Goal: Task Accomplishment & Management: Complete application form

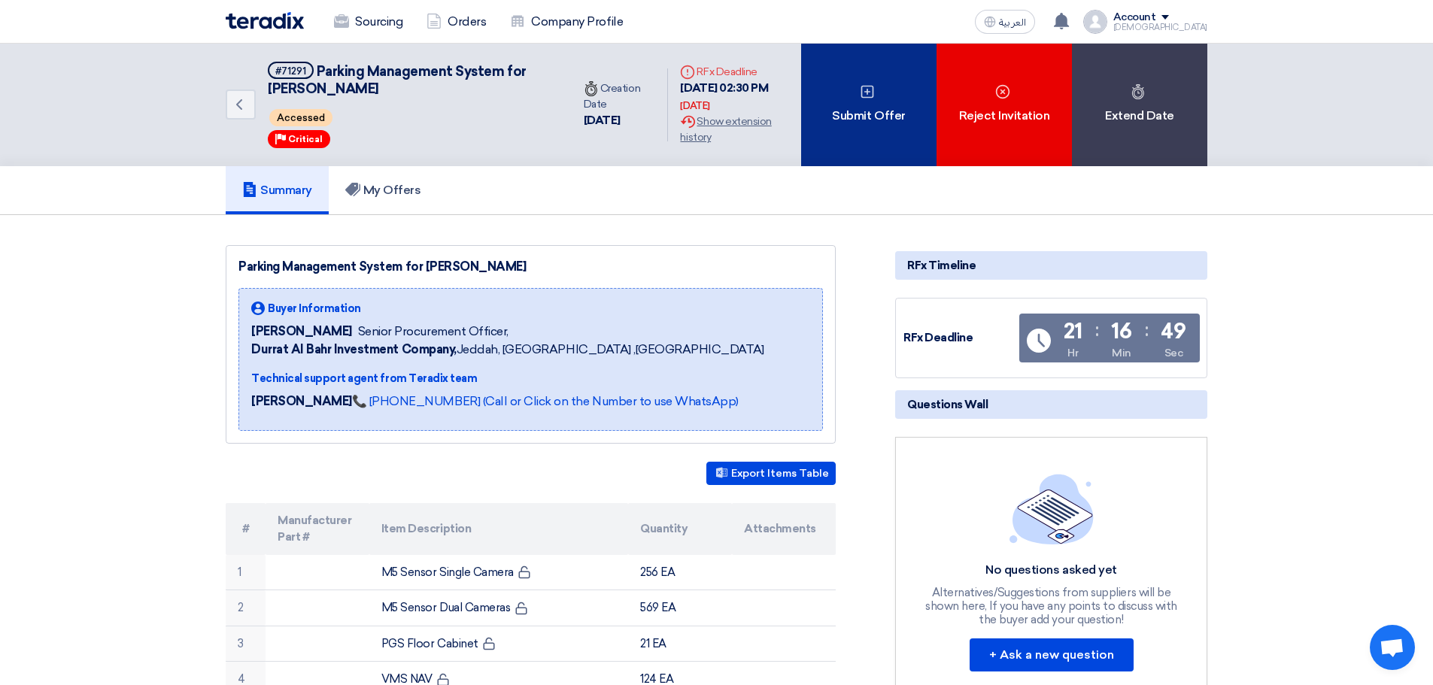
click at [887, 132] on div "Submit Offer" at bounding box center [868, 105] width 135 height 123
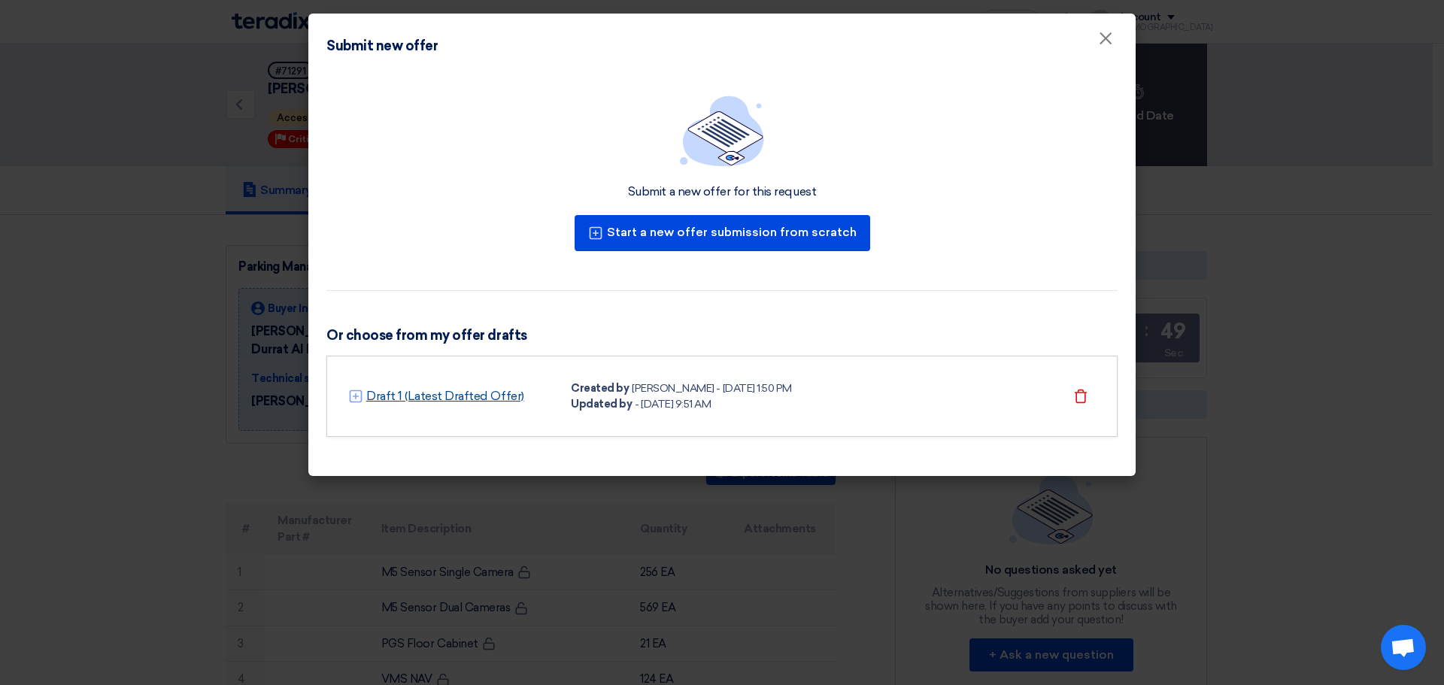
click at [479, 391] on link "Draft 1 (Latest Drafted Offer)" at bounding box center [445, 396] width 158 height 18
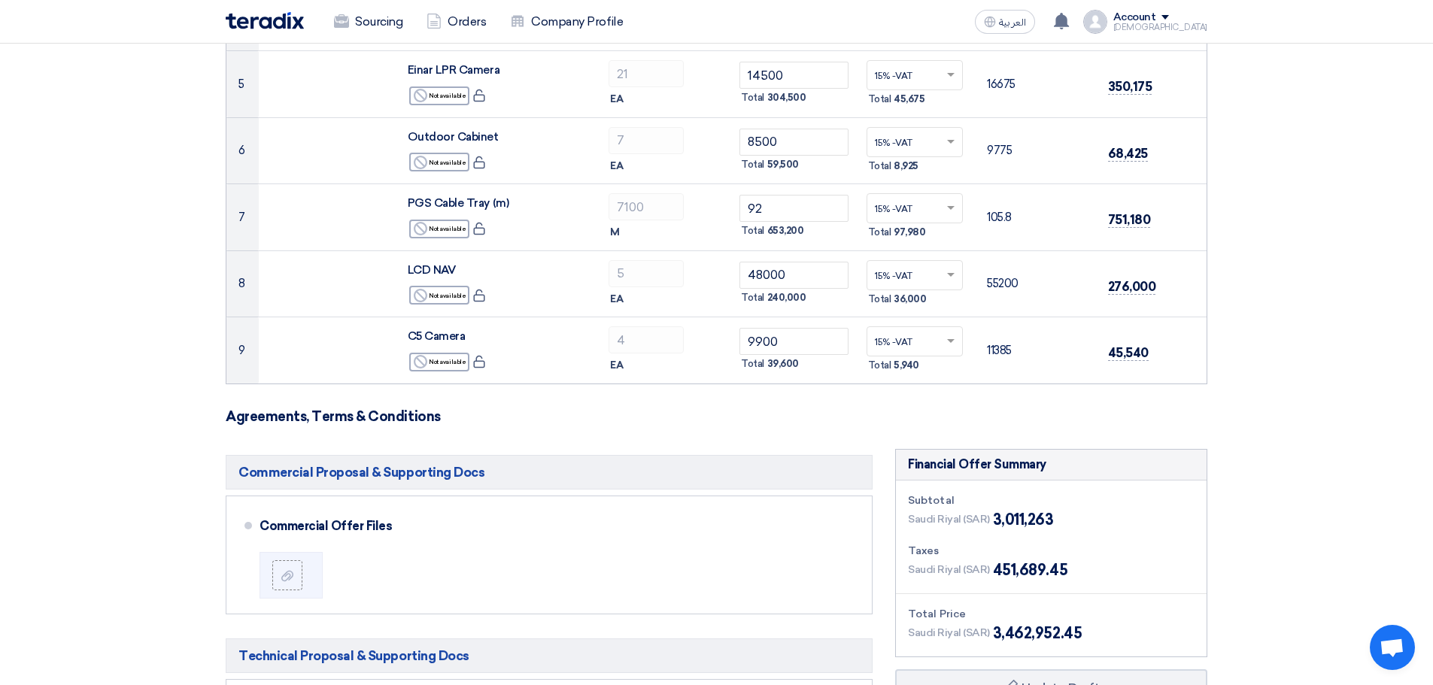
scroll to position [602, 0]
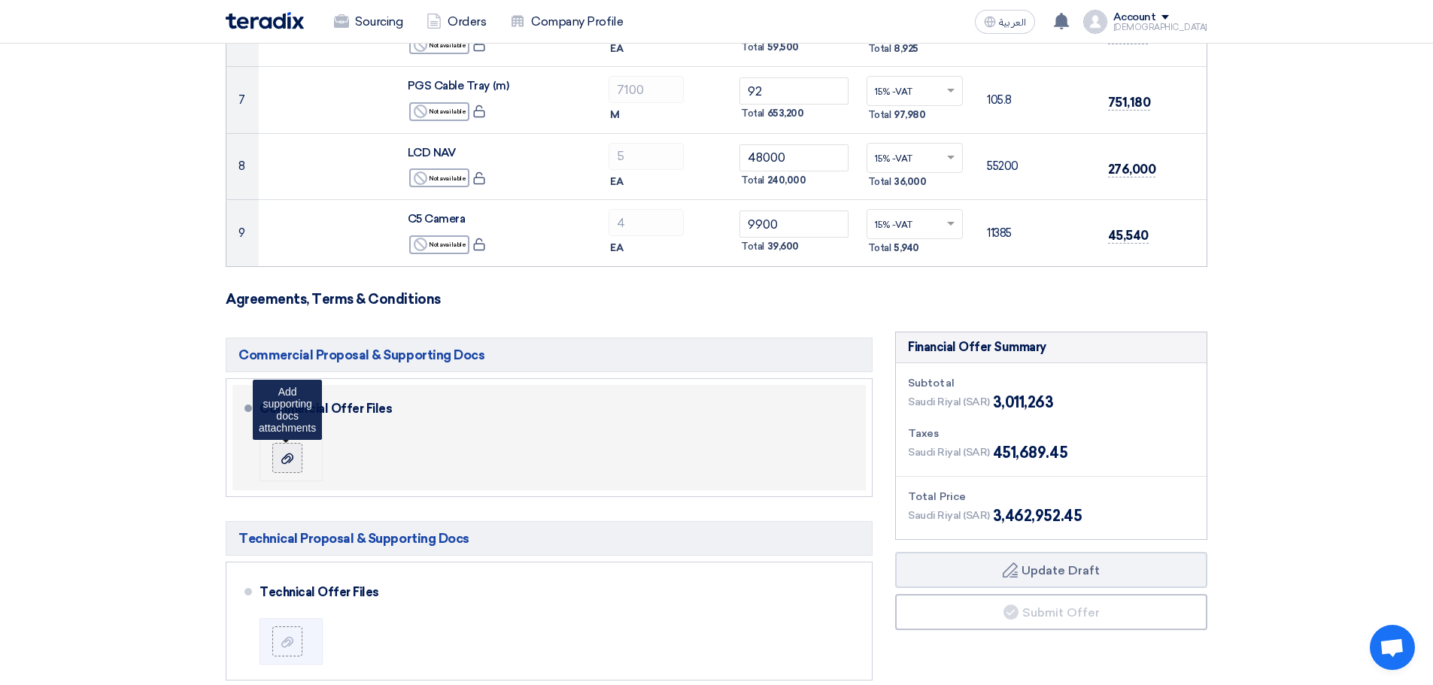
click at [281, 461] on icon at bounding box center [287, 459] width 12 height 12
click at [0, 0] on input "file" at bounding box center [0, 0] width 0 height 0
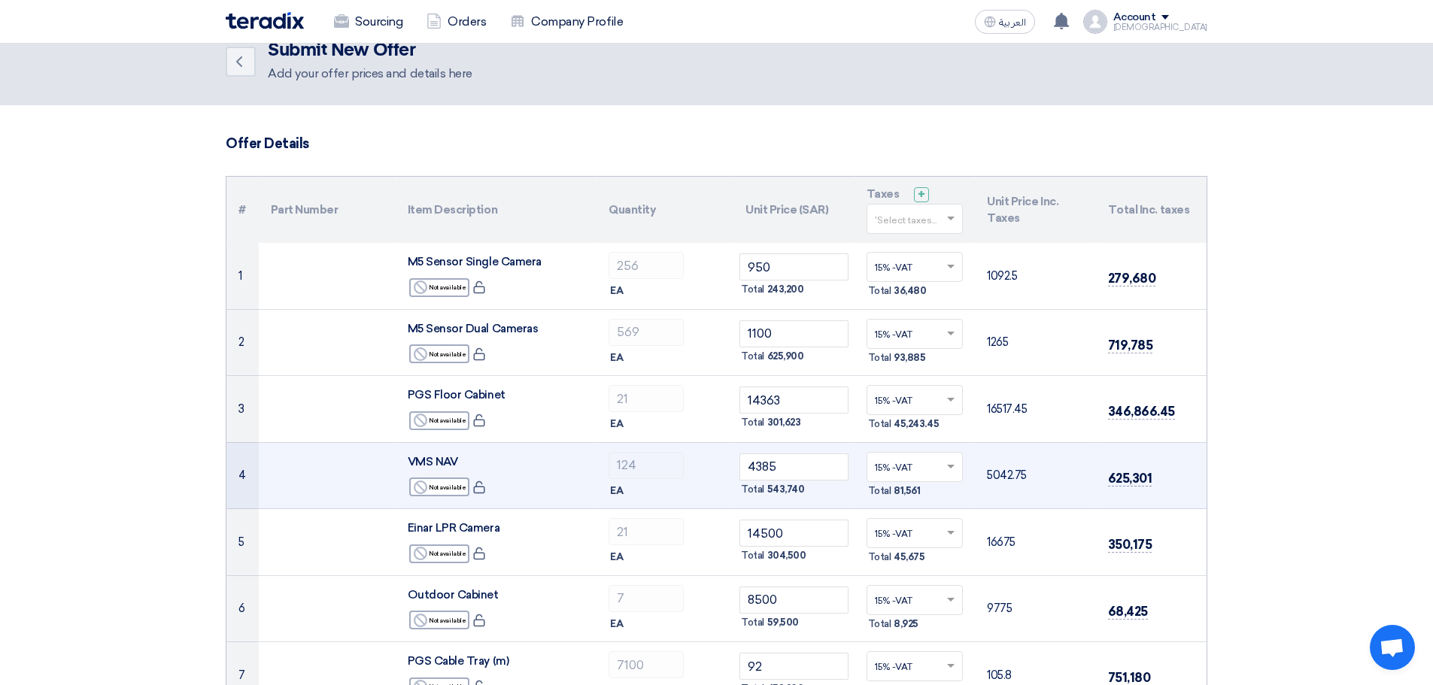
scroll to position [0, 0]
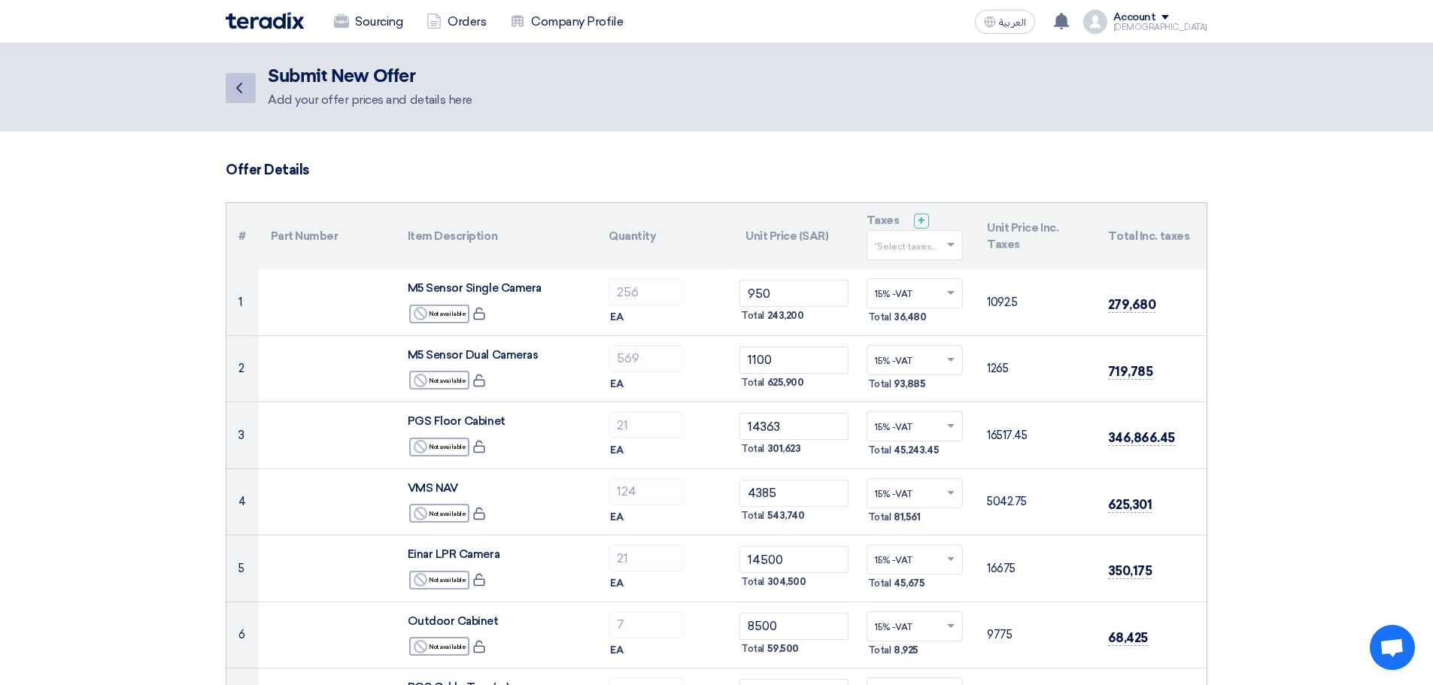
click at [249, 84] on link "Back" at bounding box center [241, 88] width 30 height 30
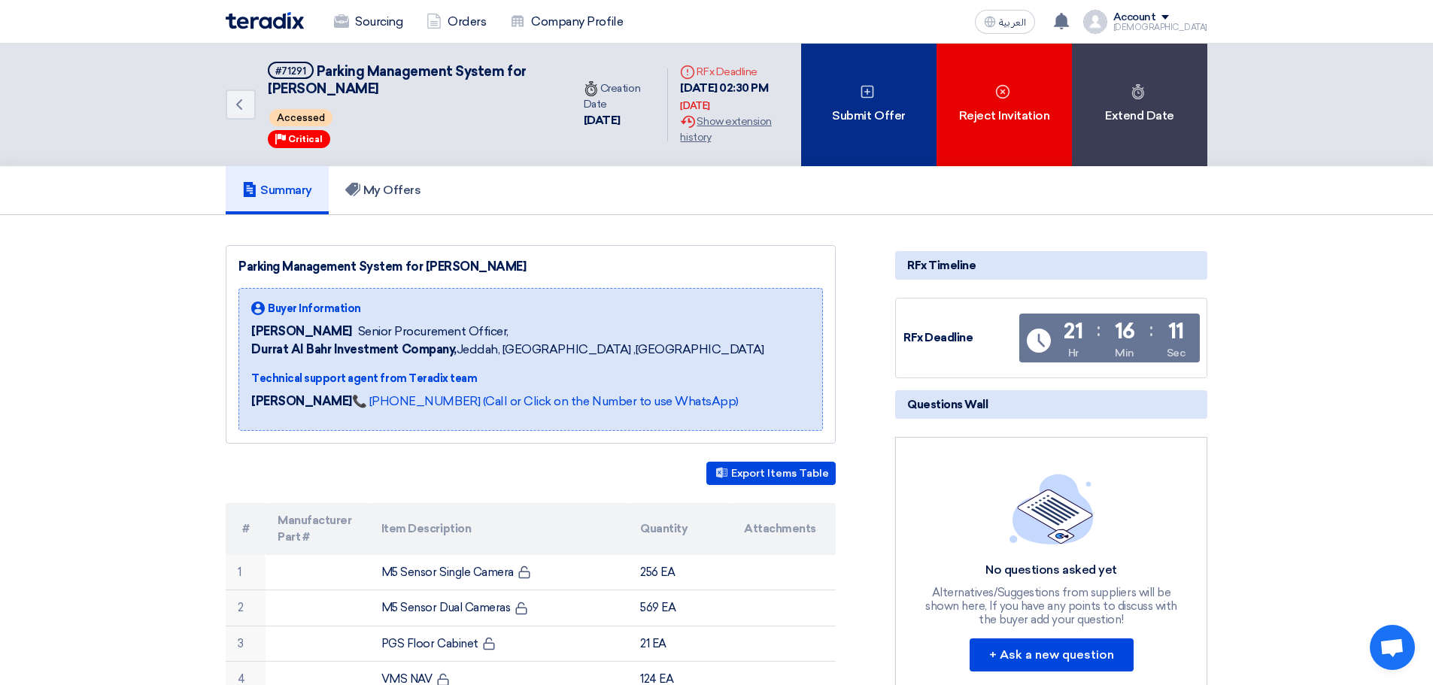
click at [889, 127] on div "Submit Offer" at bounding box center [868, 105] width 135 height 123
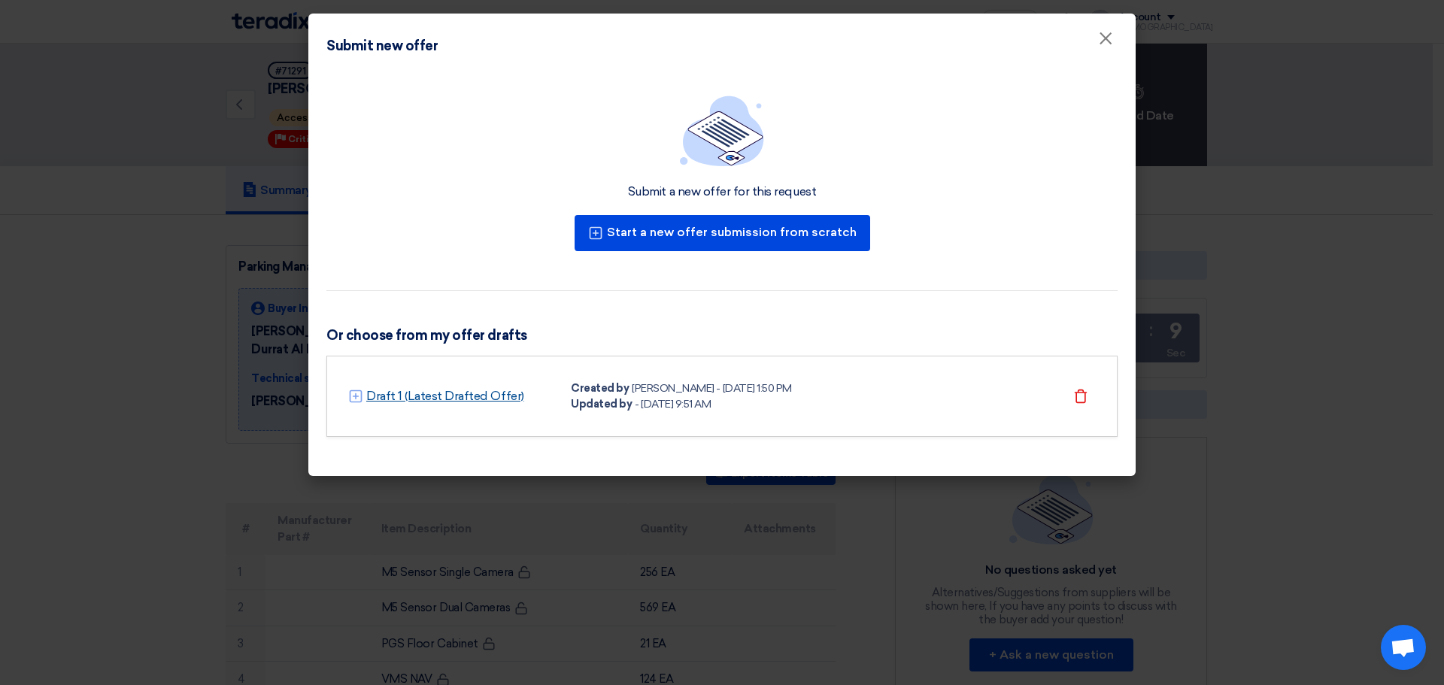
click at [483, 394] on link "Draft 1 (Latest Drafted Offer)" at bounding box center [445, 396] width 158 height 18
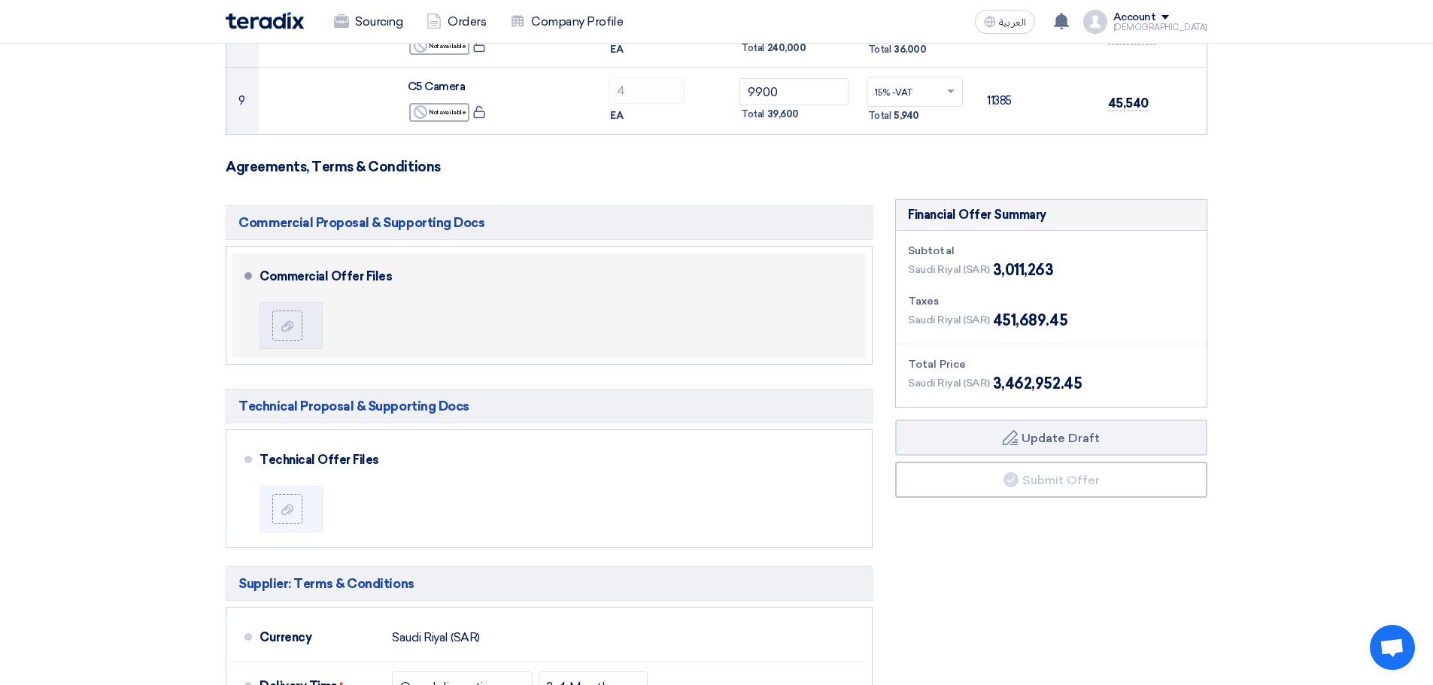
scroll to position [752, 0]
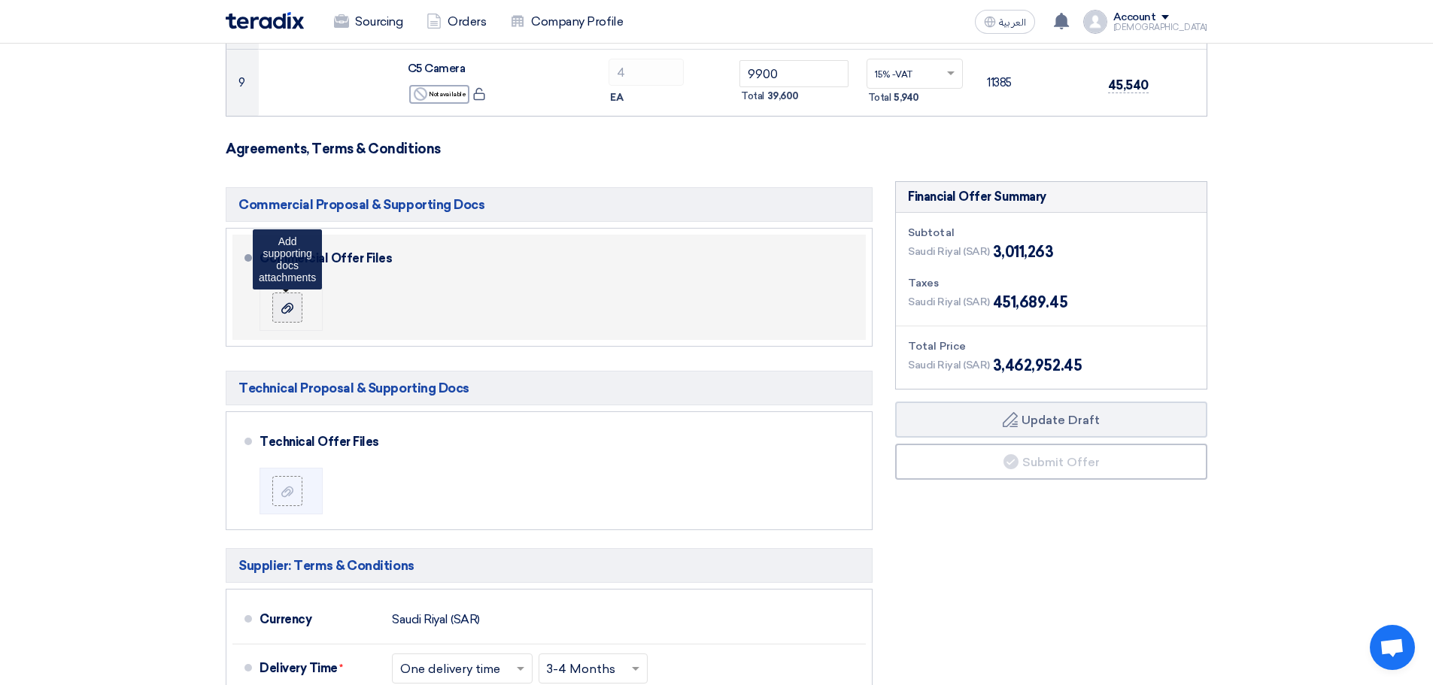
click at [290, 318] on label at bounding box center [287, 308] width 30 height 30
click at [0, 0] on input "file" at bounding box center [0, 0] width 0 height 0
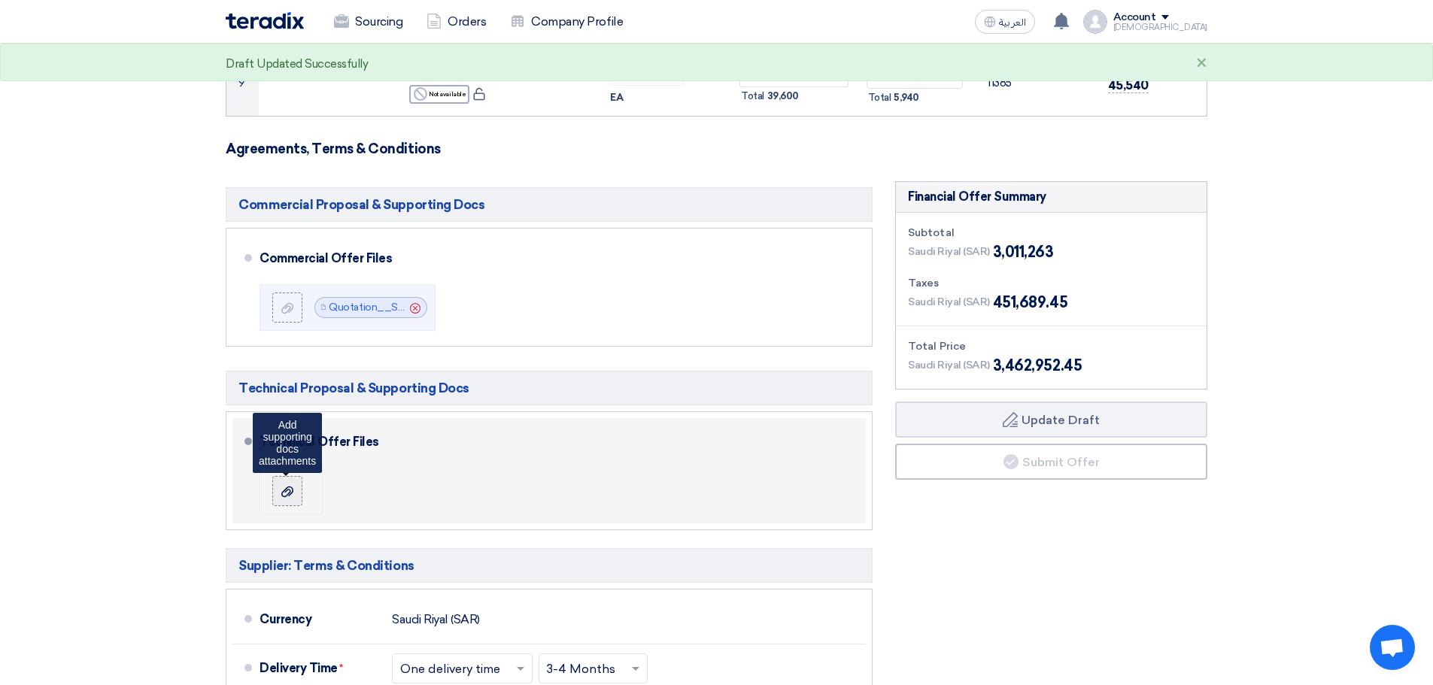
click at [290, 494] on use at bounding box center [287, 491] width 12 height 11
click at [0, 0] on input "file" at bounding box center [0, 0] width 0 height 0
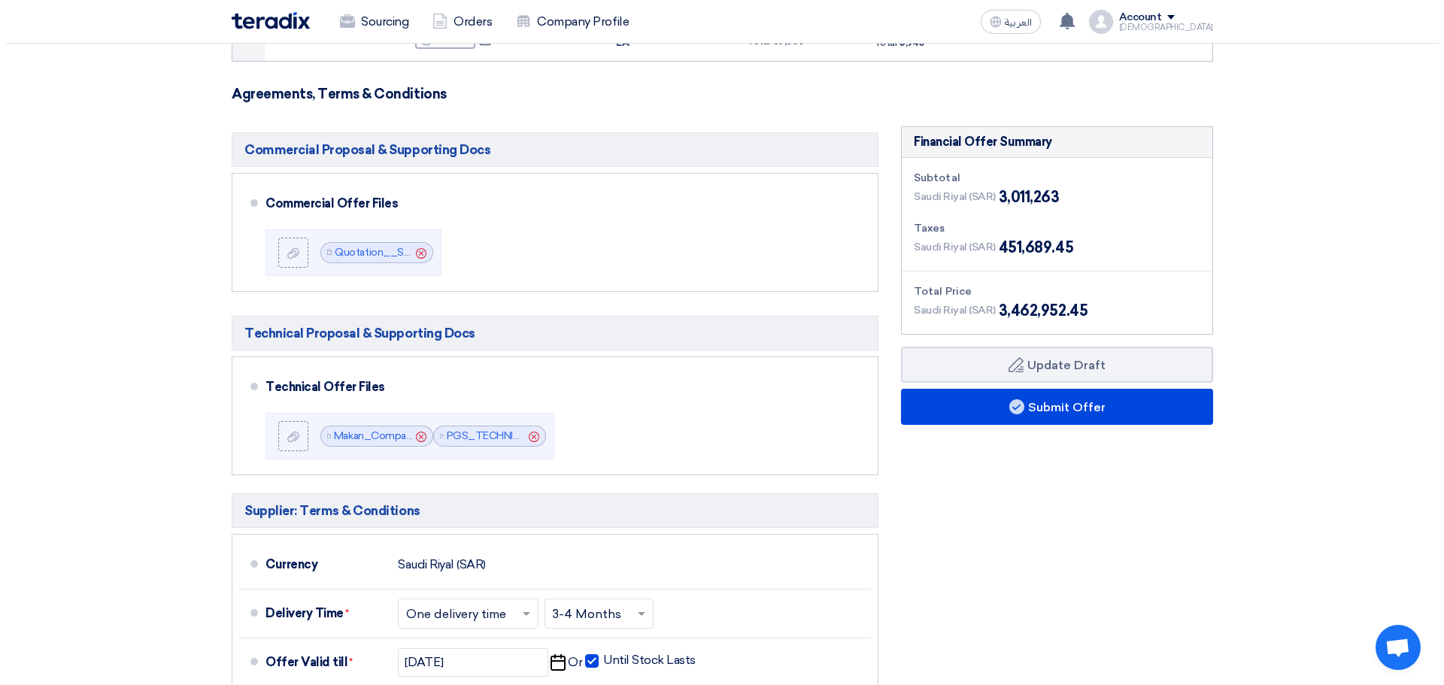
scroll to position [827, 0]
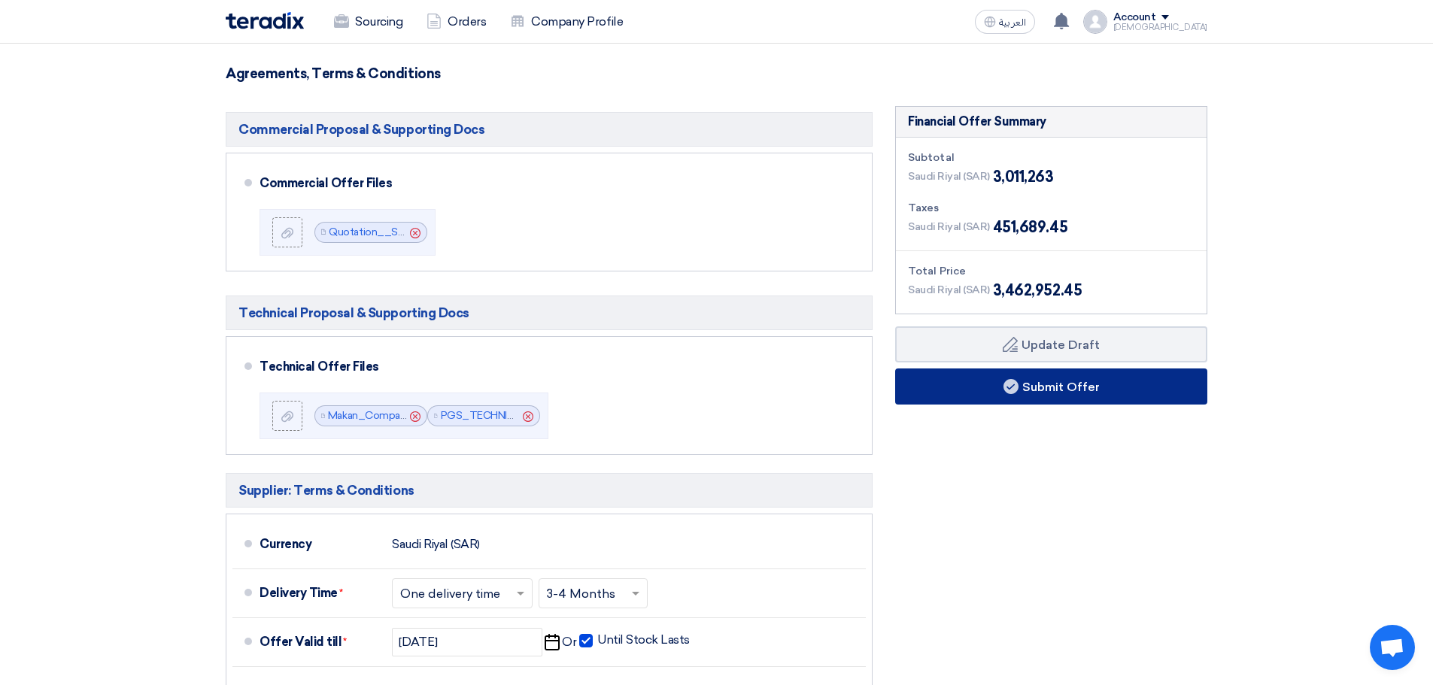
click at [1070, 388] on button "Submit Offer" at bounding box center [1051, 386] width 312 height 36
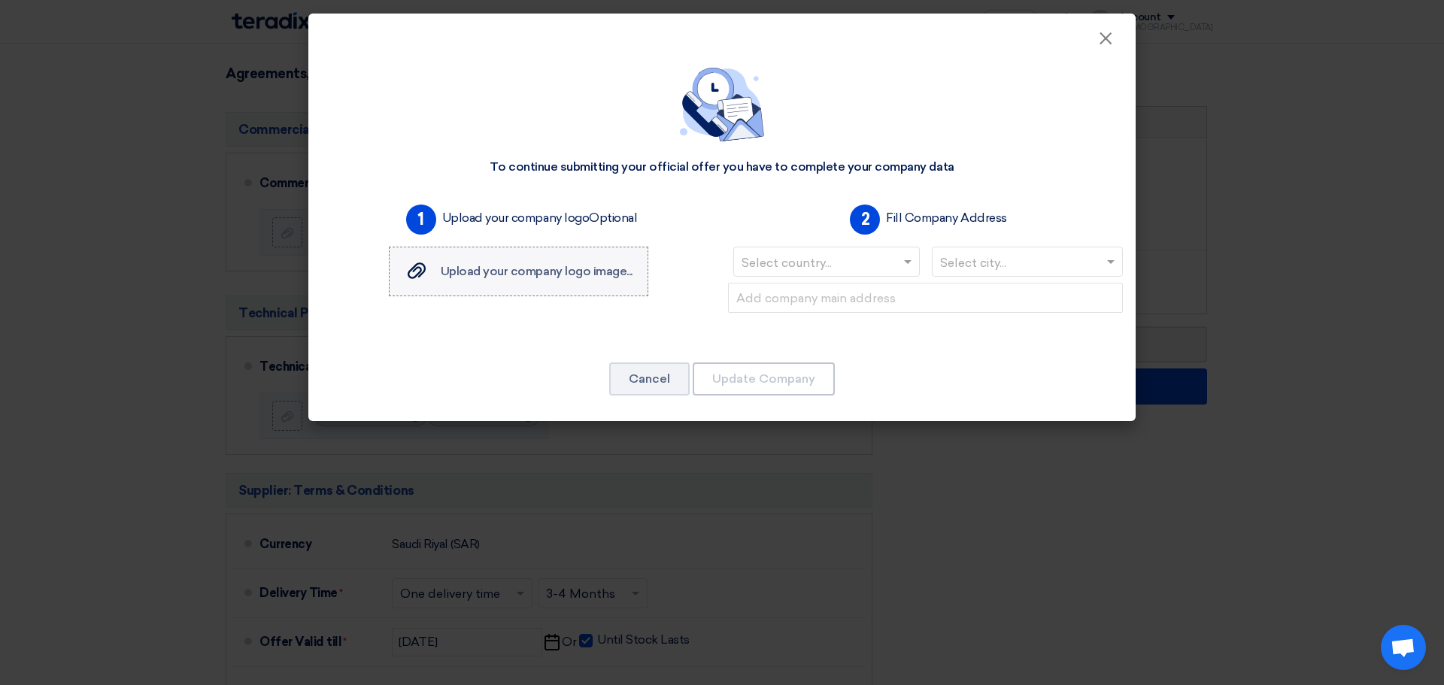
click at [528, 277] on span "Upload your company logo image..." at bounding box center [537, 271] width 192 height 14
click at [0, 0] on input "Upload your company logo image... Upload your company logo image..." at bounding box center [0, 0] width 0 height 0
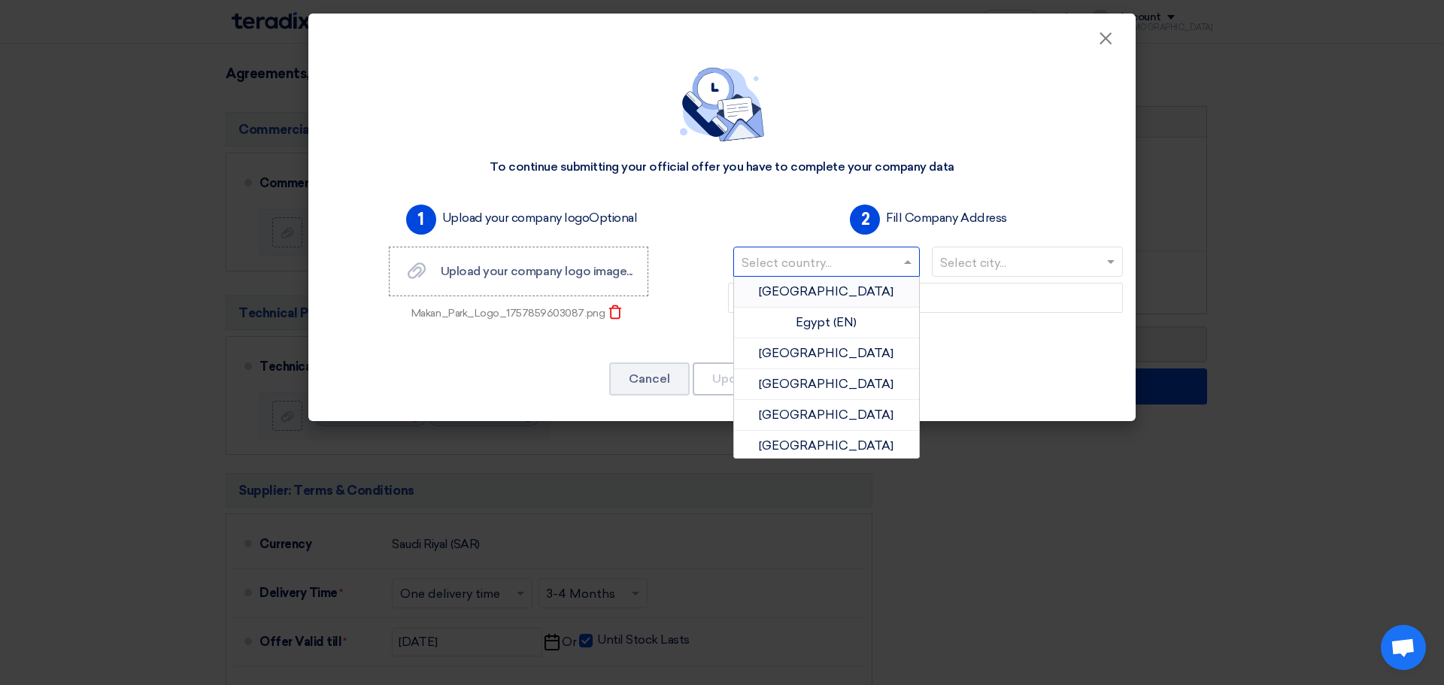
click at [842, 258] on input "text" at bounding box center [818, 263] width 155 height 25
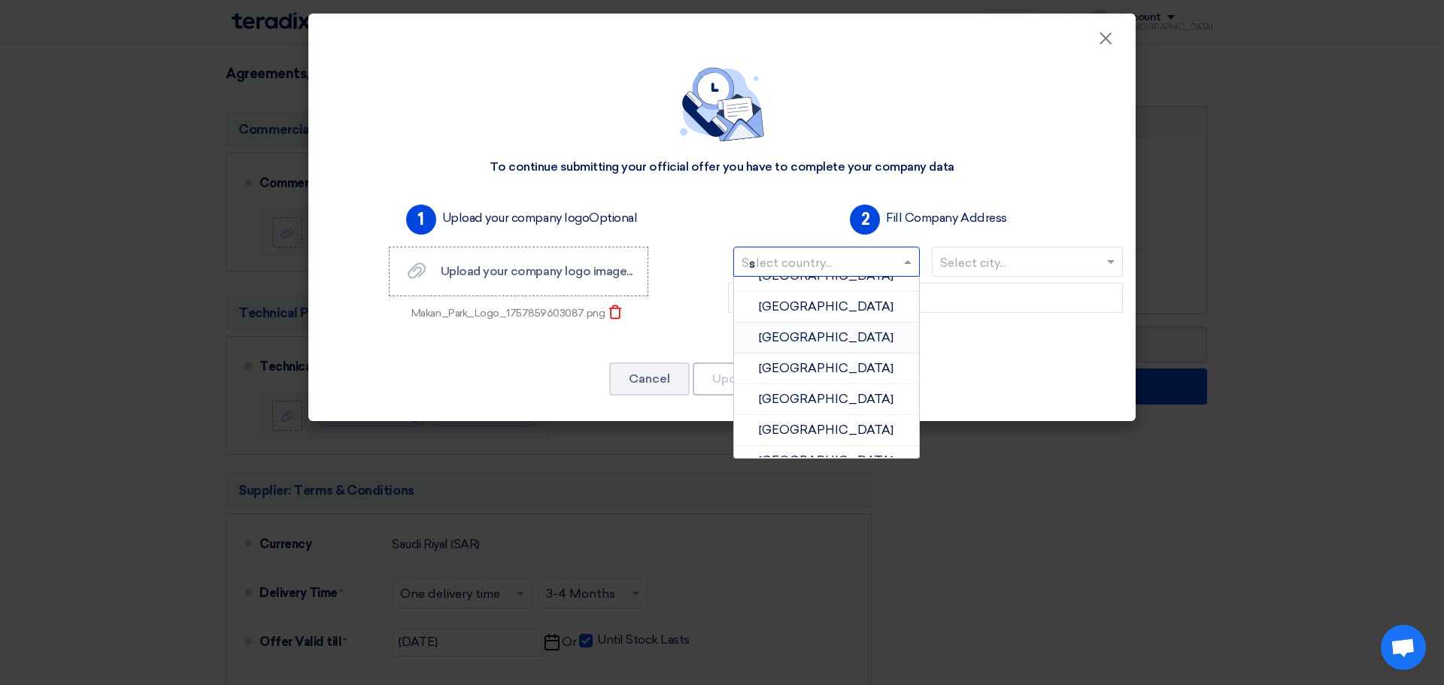
scroll to position [139, 0]
type input "sa"
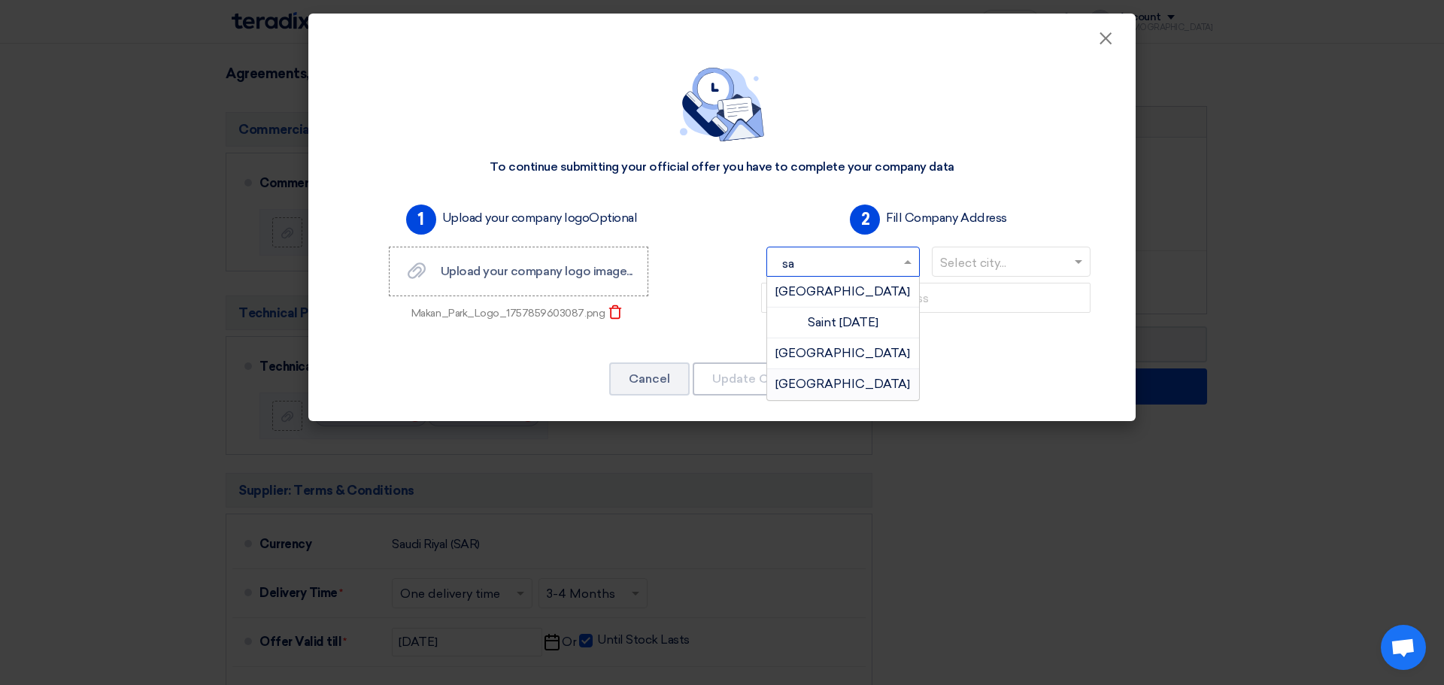
click at [829, 381] on span "[GEOGRAPHIC_DATA]" at bounding box center [842, 384] width 135 height 14
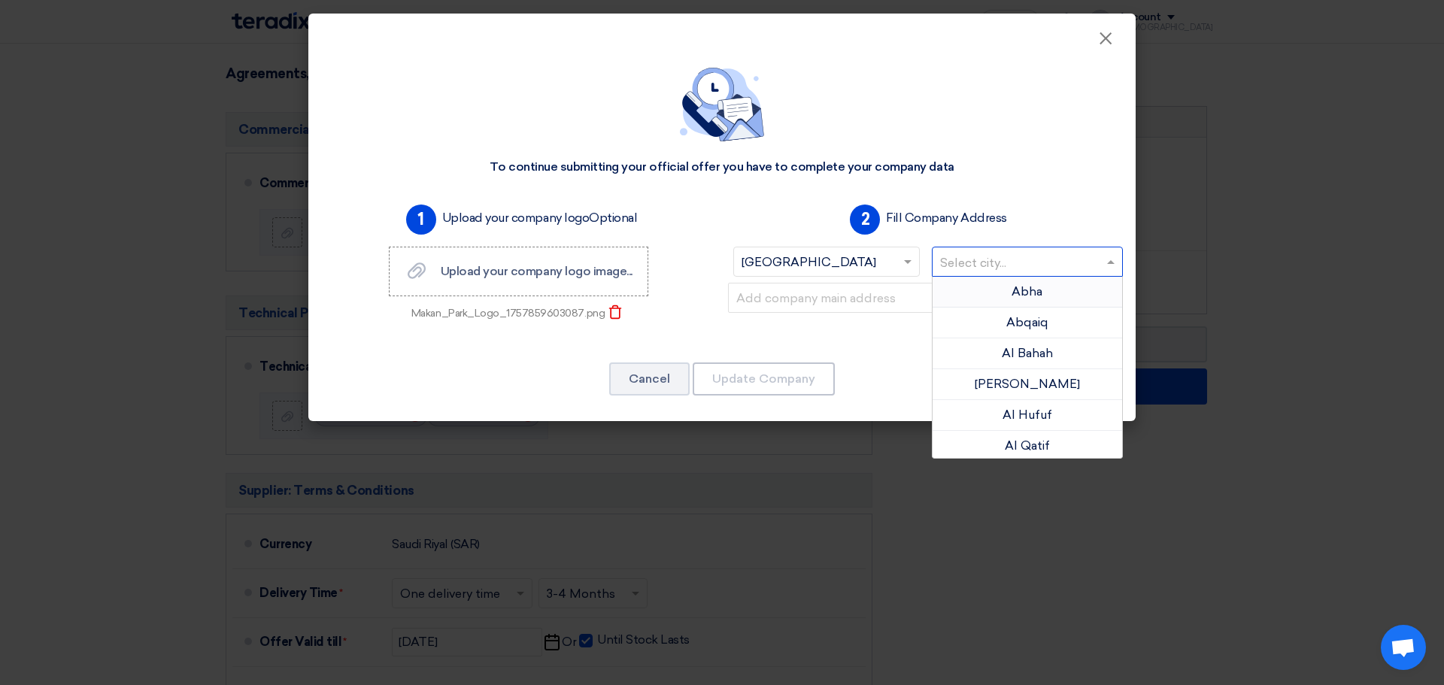
click at [1015, 263] on input "text" at bounding box center [1020, 263] width 160 height 25
type input "ri"
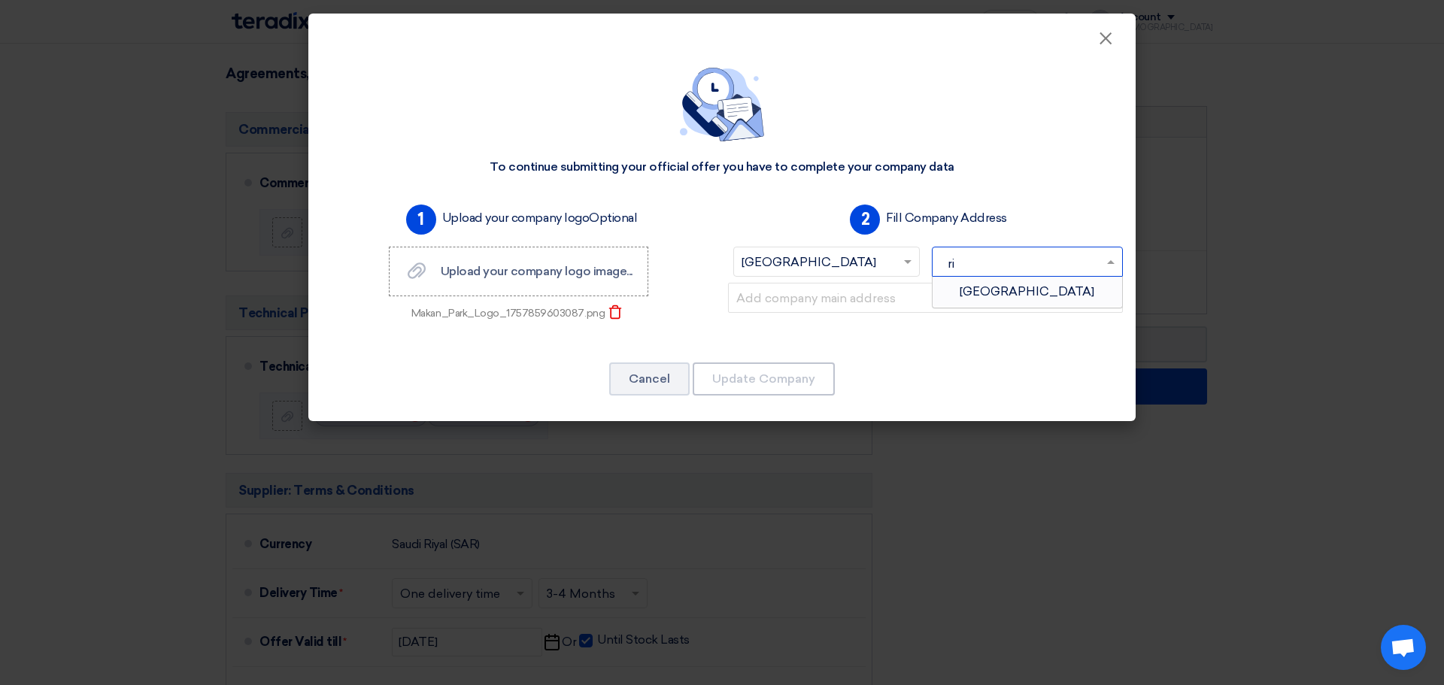
click at [999, 294] on span "[GEOGRAPHIC_DATA]" at bounding box center [1027, 291] width 135 height 14
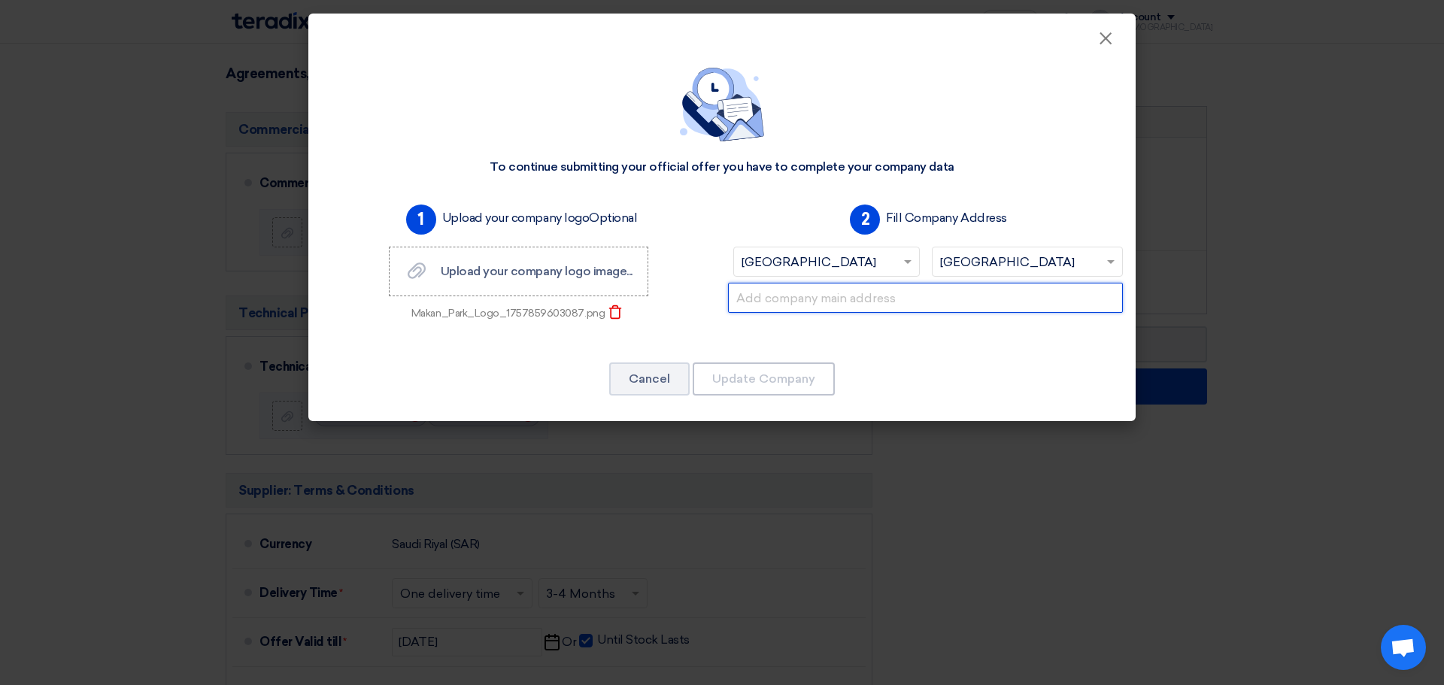
click at [884, 302] on input "text" at bounding box center [925, 298] width 395 height 30
paste input "Olaishah 12742, [GEOGRAPHIC_DATA], [GEOGRAPHIC_DATA]"
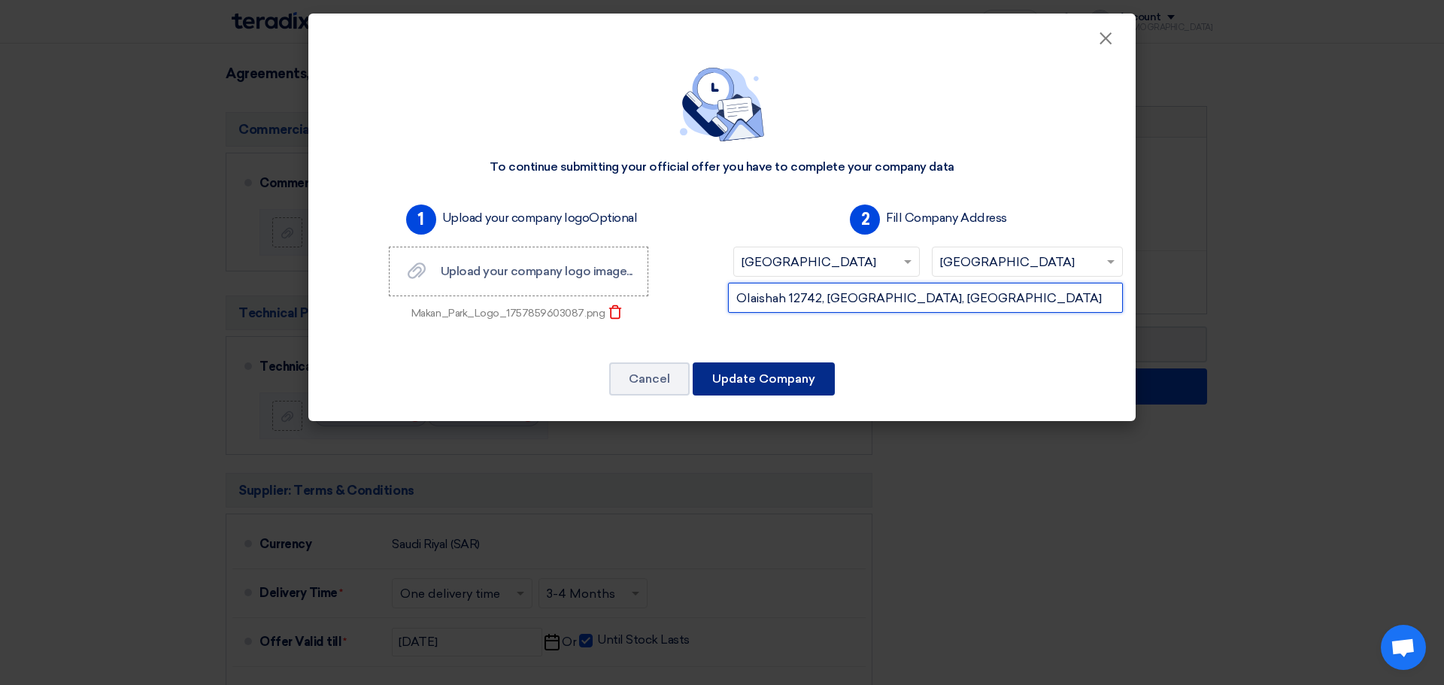
type input "Olaishah 12742, [GEOGRAPHIC_DATA], [GEOGRAPHIC_DATA]"
click at [808, 378] on button "Update Company" at bounding box center [764, 378] width 142 height 33
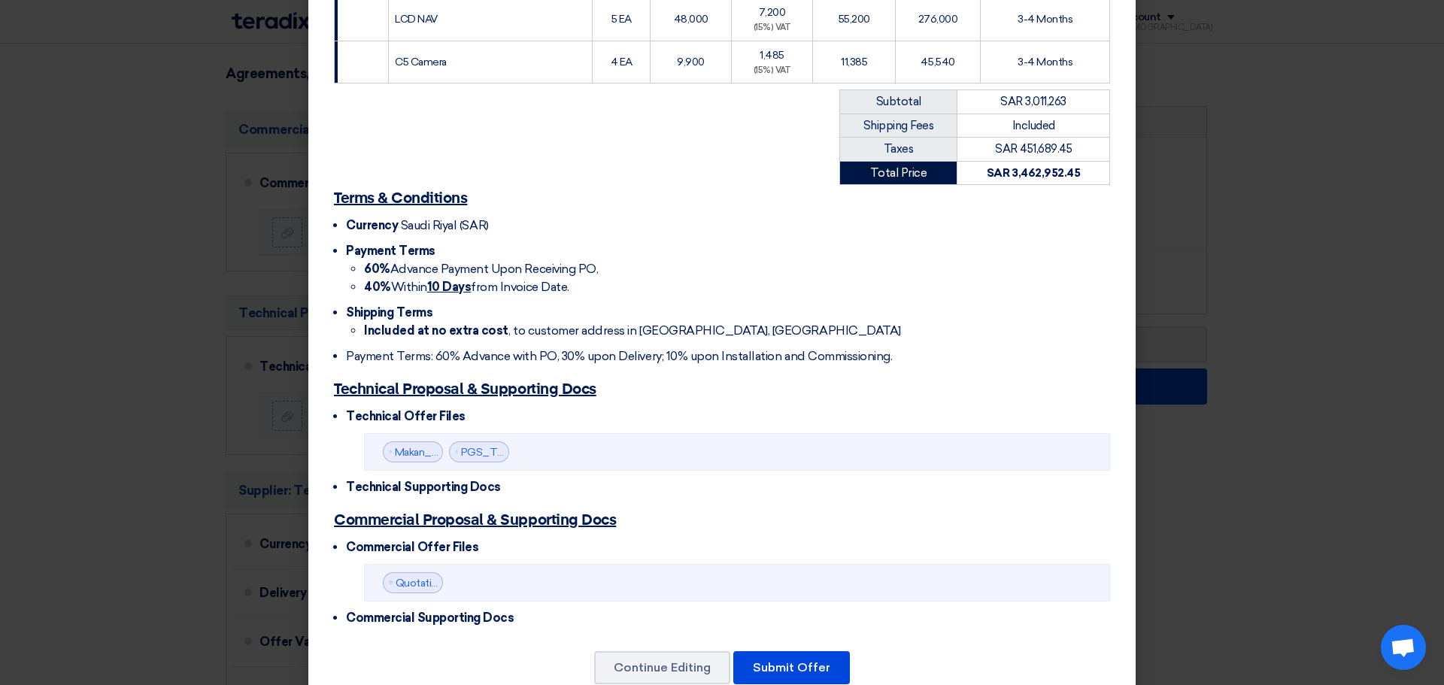
scroll to position [614, 0]
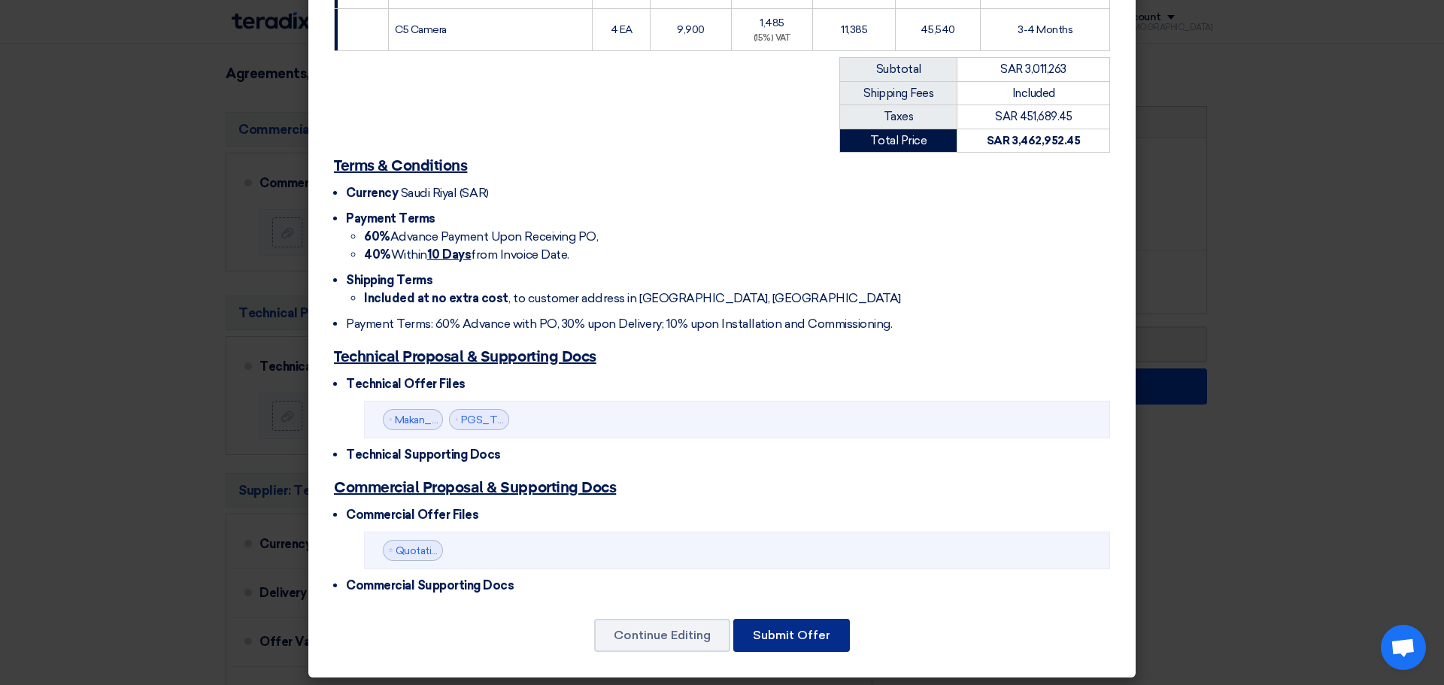
click at [800, 629] on button "Submit Offer" at bounding box center [791, 635] width 117 height 33
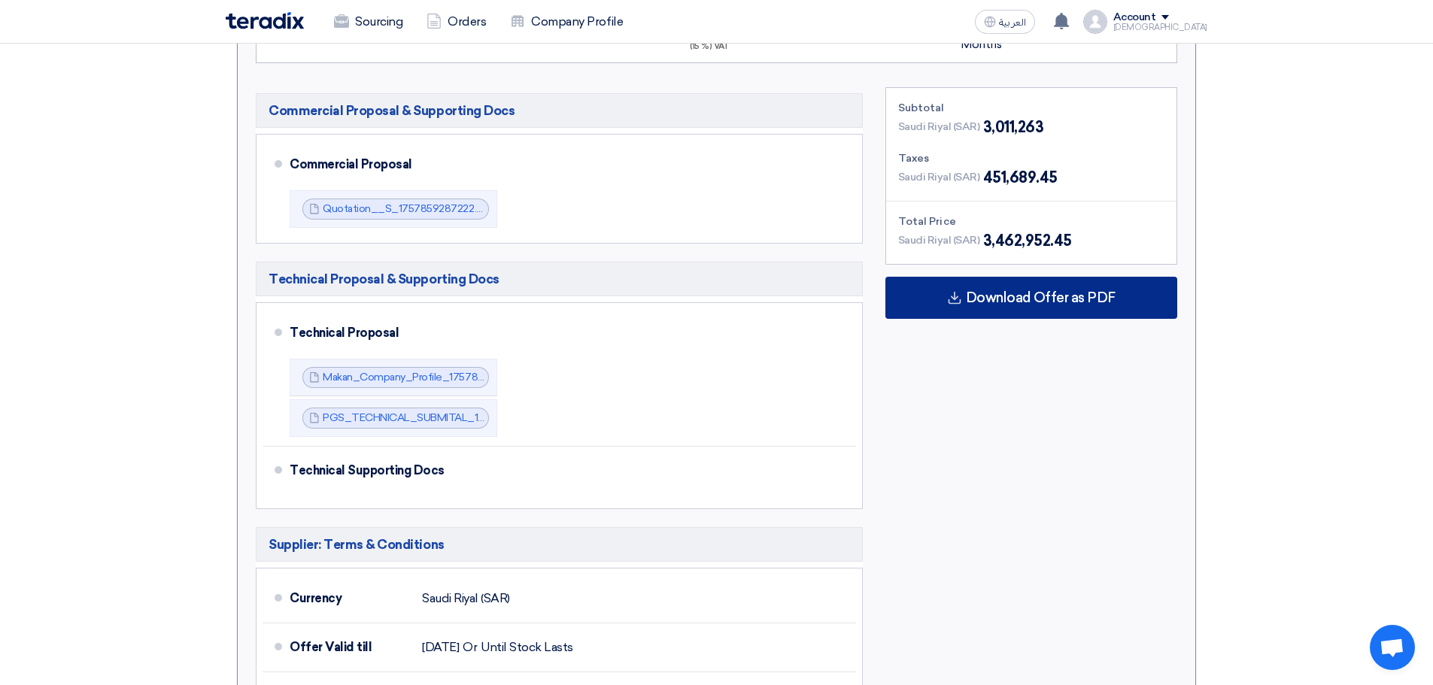
scroll to position [902, 0]
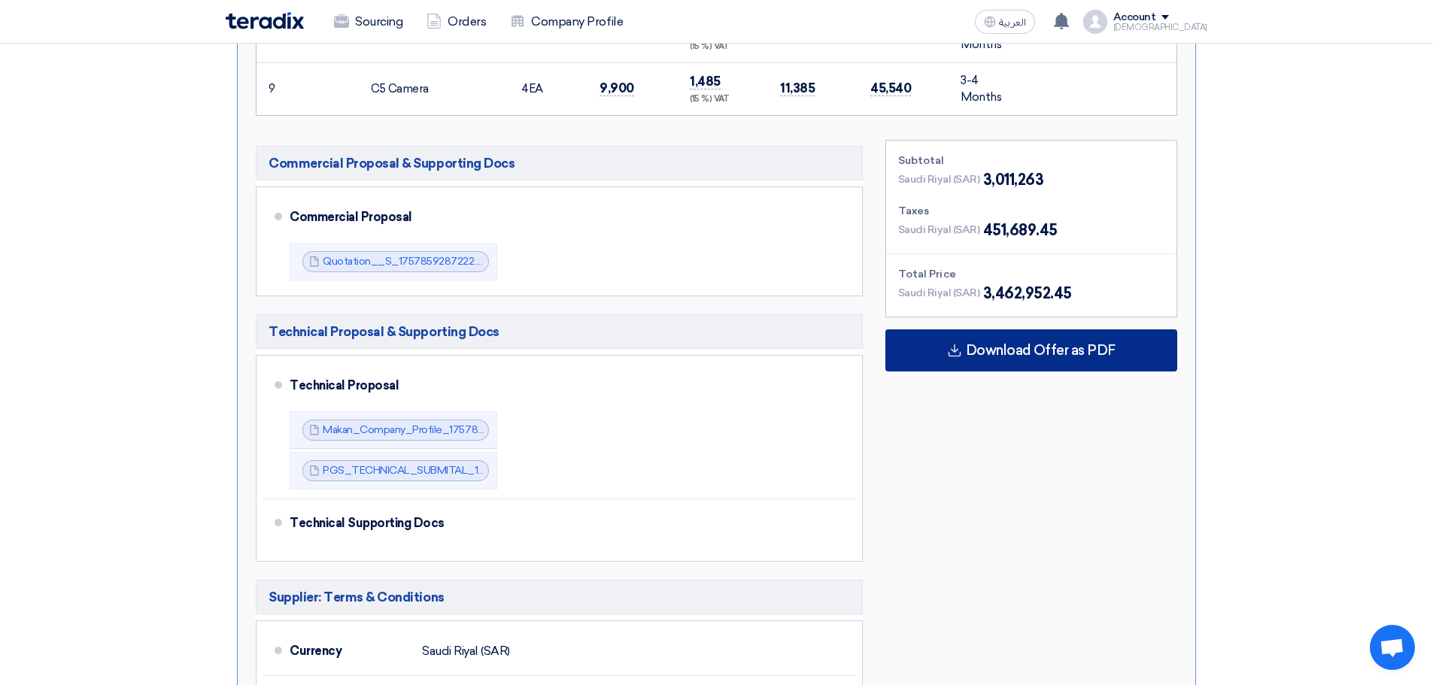
click at [1076, 351] on span "Download Offer as PDF" at bounding box center [1041, 351] width 150 height 14
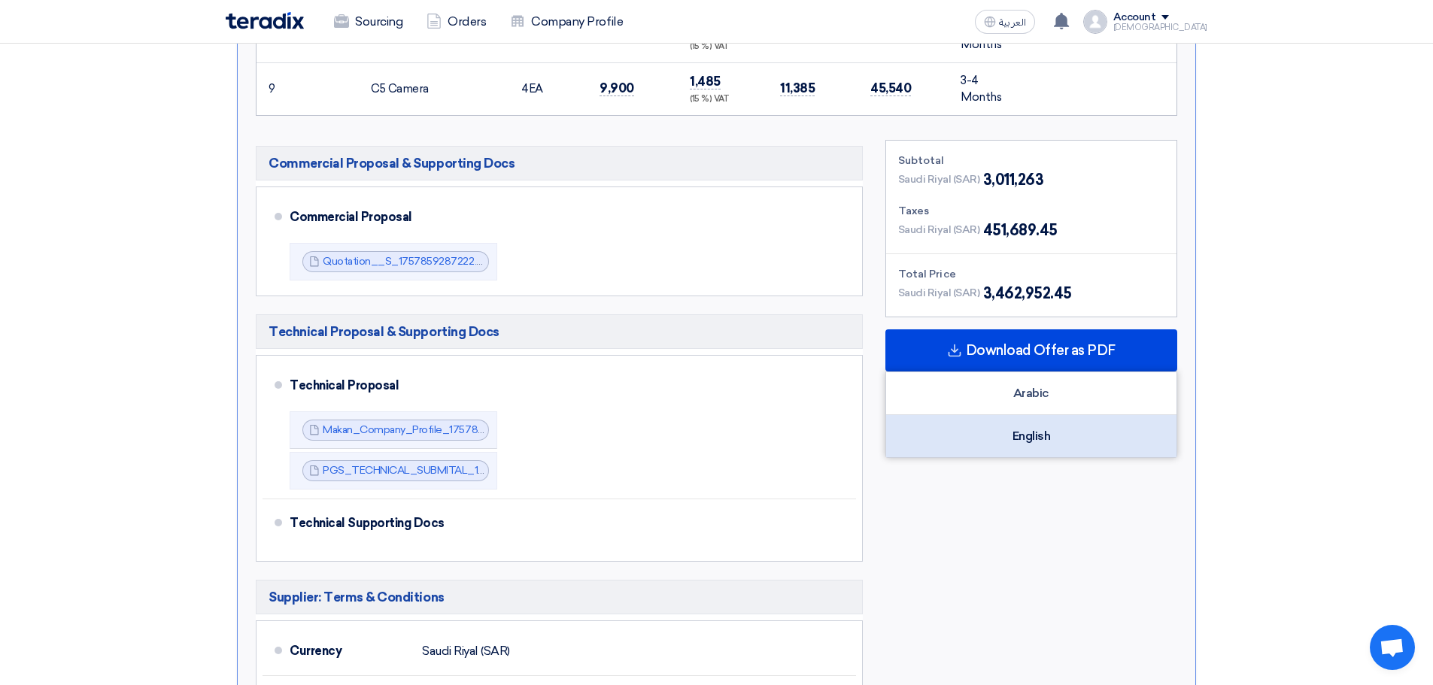
click at [1074, 429] on div "English" at bounding box center [1031, 436] width 290 height 42
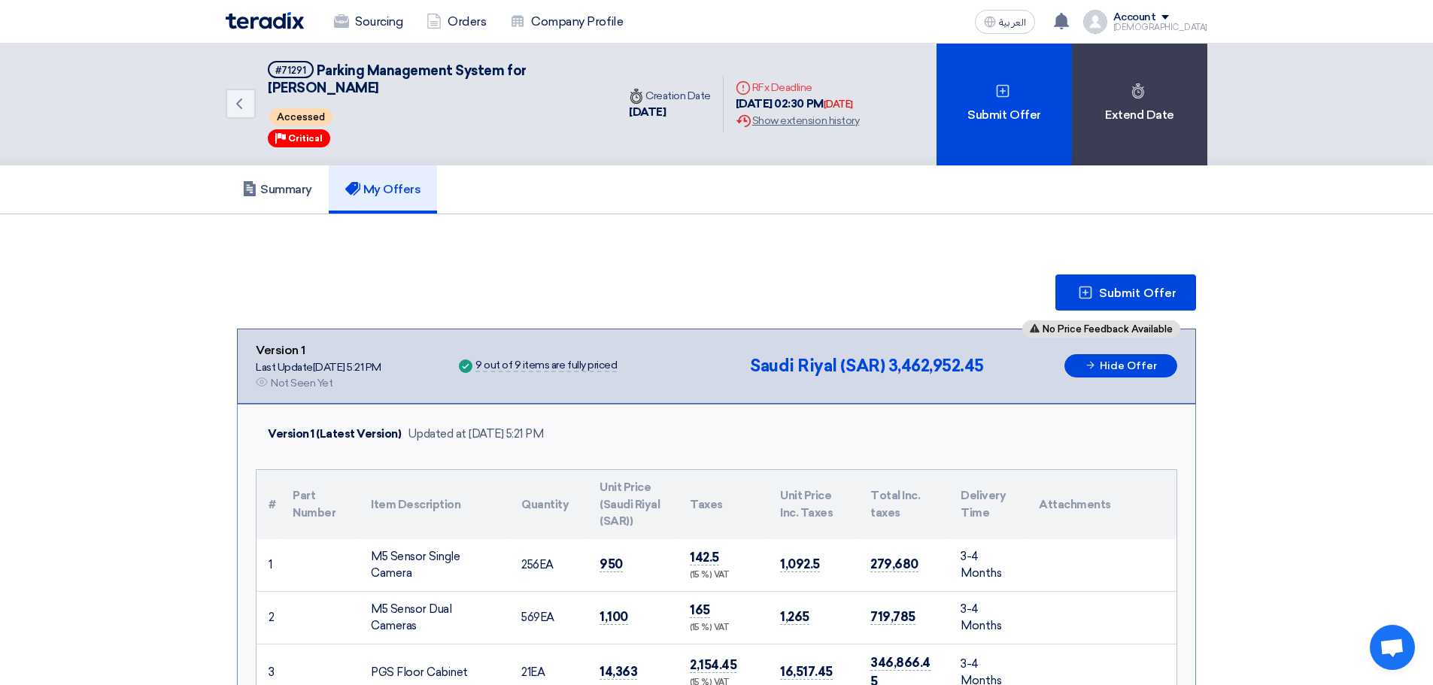
scroll to position [0, 0]
click at [241, 109] on use at bounding box center [239, 104] width 6 height 11
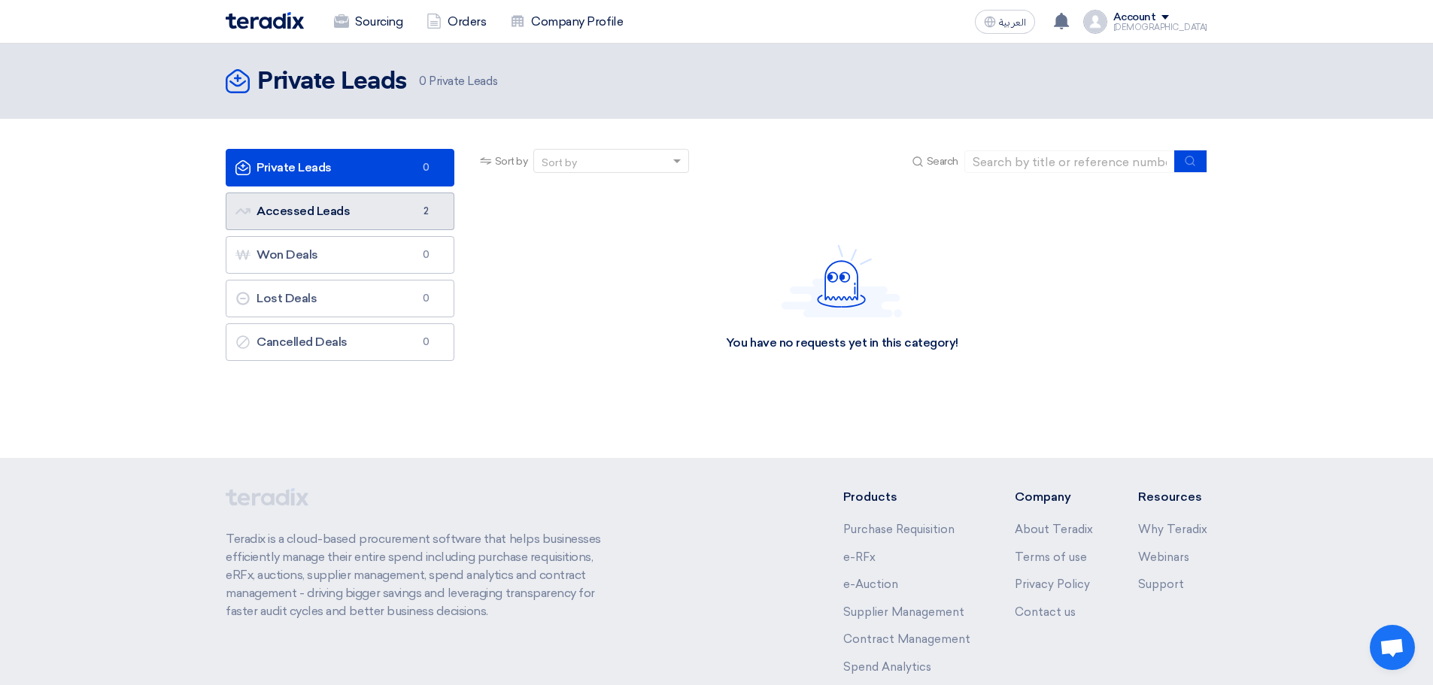
click at [354, 214] on link "Accessed Leads Accessed Leads 2" at bounding box center [340, 212] width 229 height 38
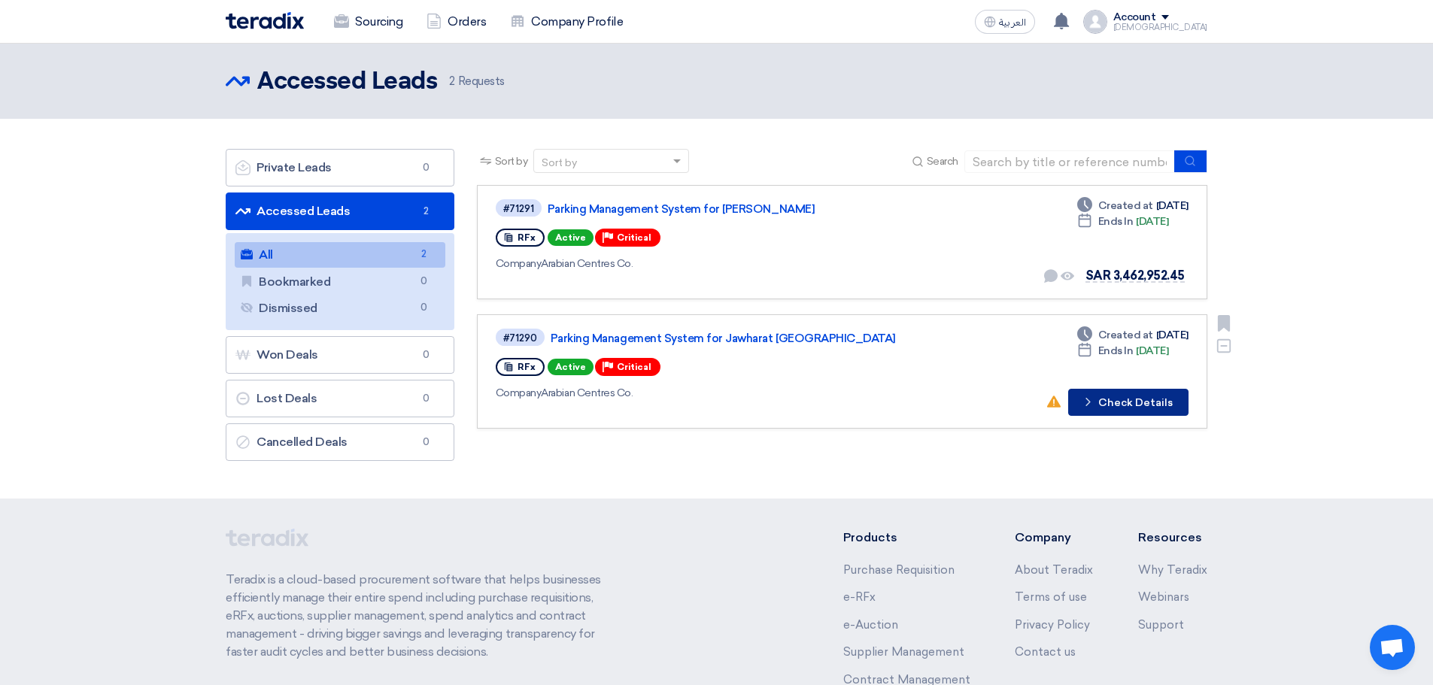
click at [1142, 402] on button "Check details Check Details" at bounding box center [1128, 402] width 120 height 27
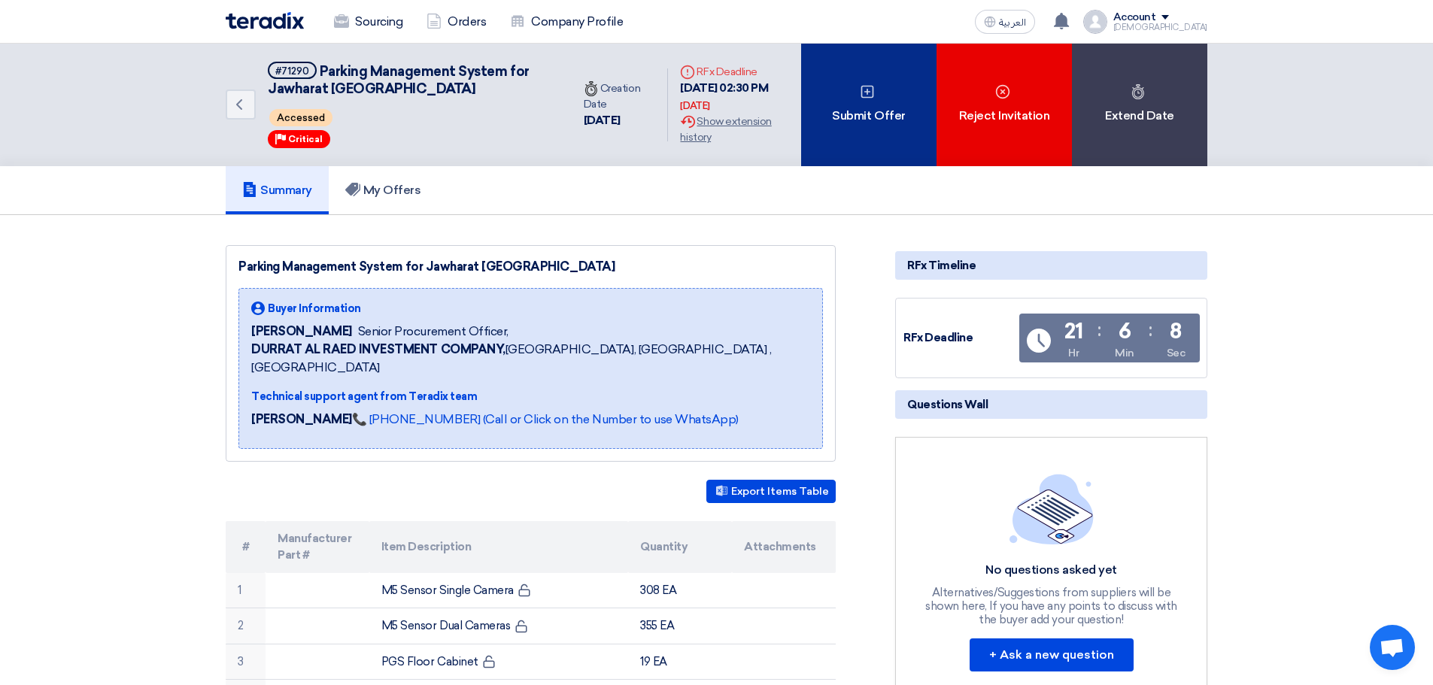
click at [857, 106] on div "Submit Offer" at bounding box center [868, 105] width 135 height 123
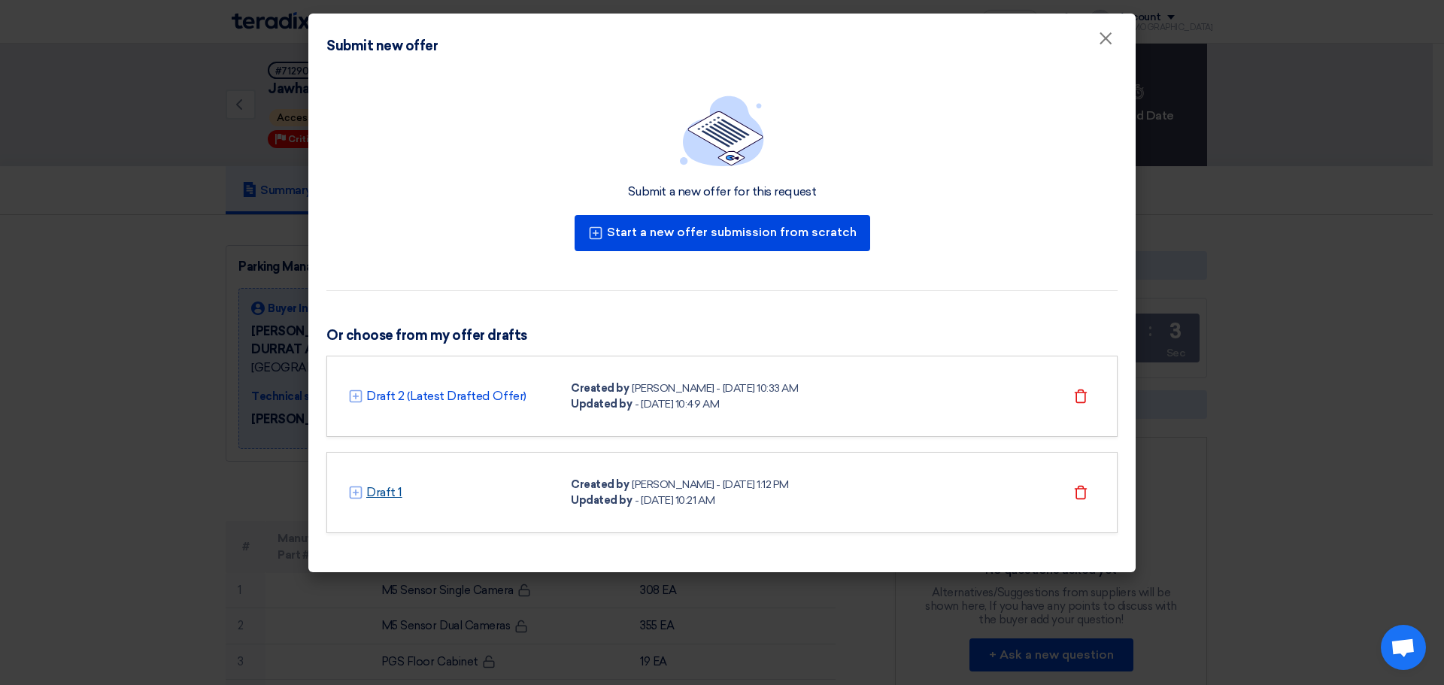
click at [387, 490] on link "Draft 1" at bounding box center [384, 493] width 36 height 18
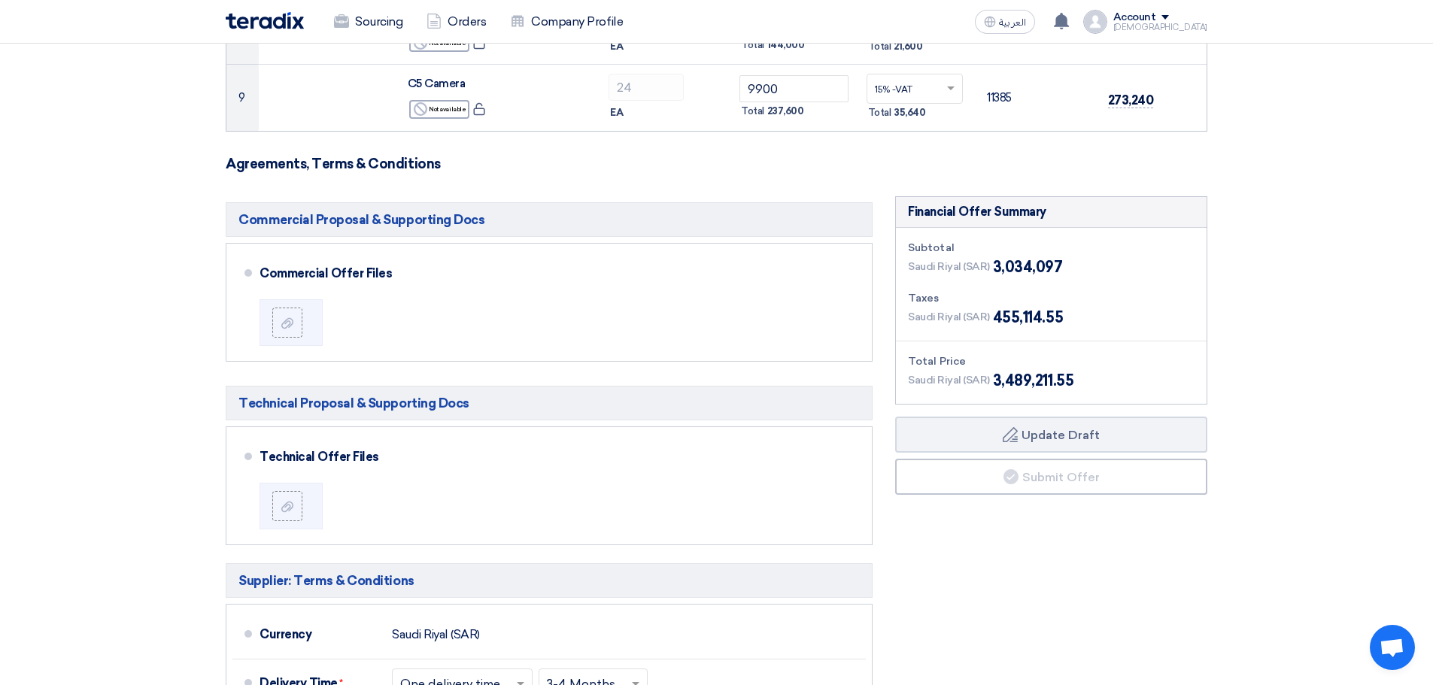
scroll to position [827, 0]
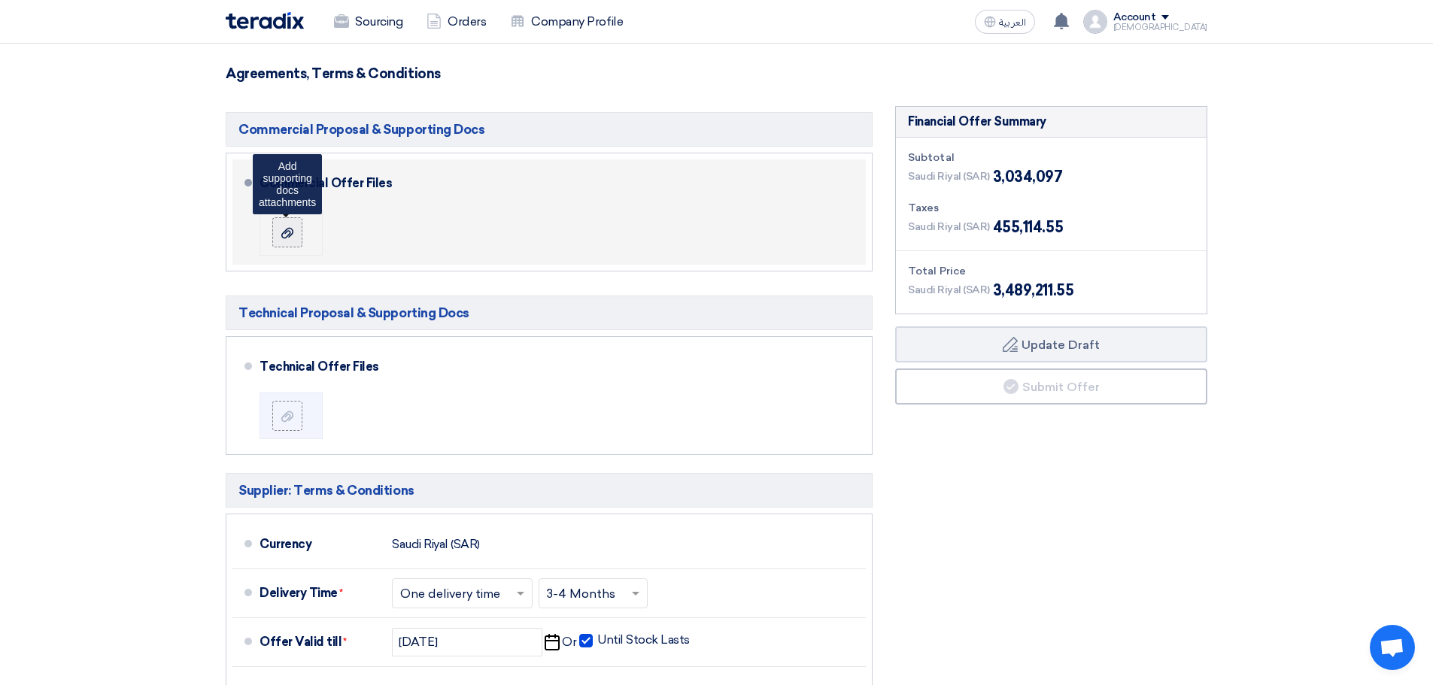
click at [288, 235] on use at bounding box center [287, 232] width 12 height 11
click at [0, 0] on input "file" at bounding box center [0, 0] width 0 height 0
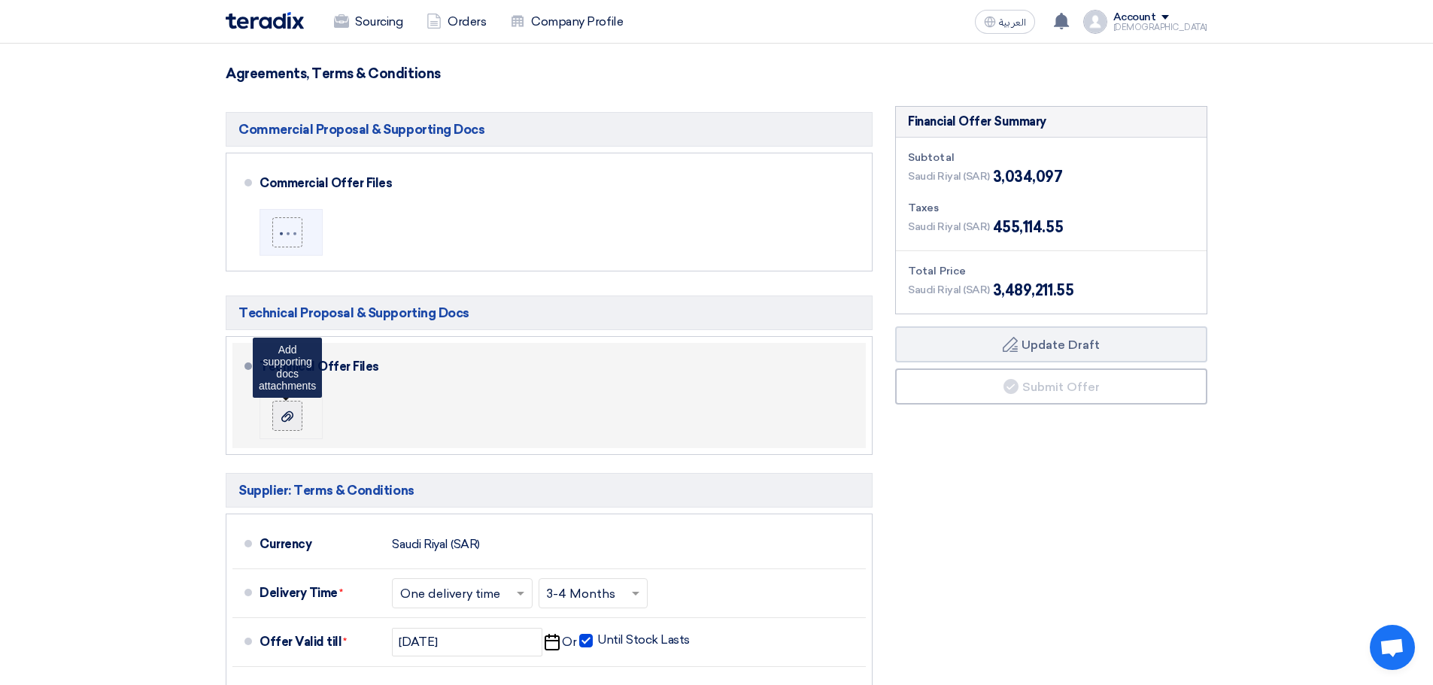
click at [292, 422] on icon at bounding box center [287, 417] width 12 height 12
click at [0, 0] on input "file" at bounding box center [0, 0] width 0 height 0
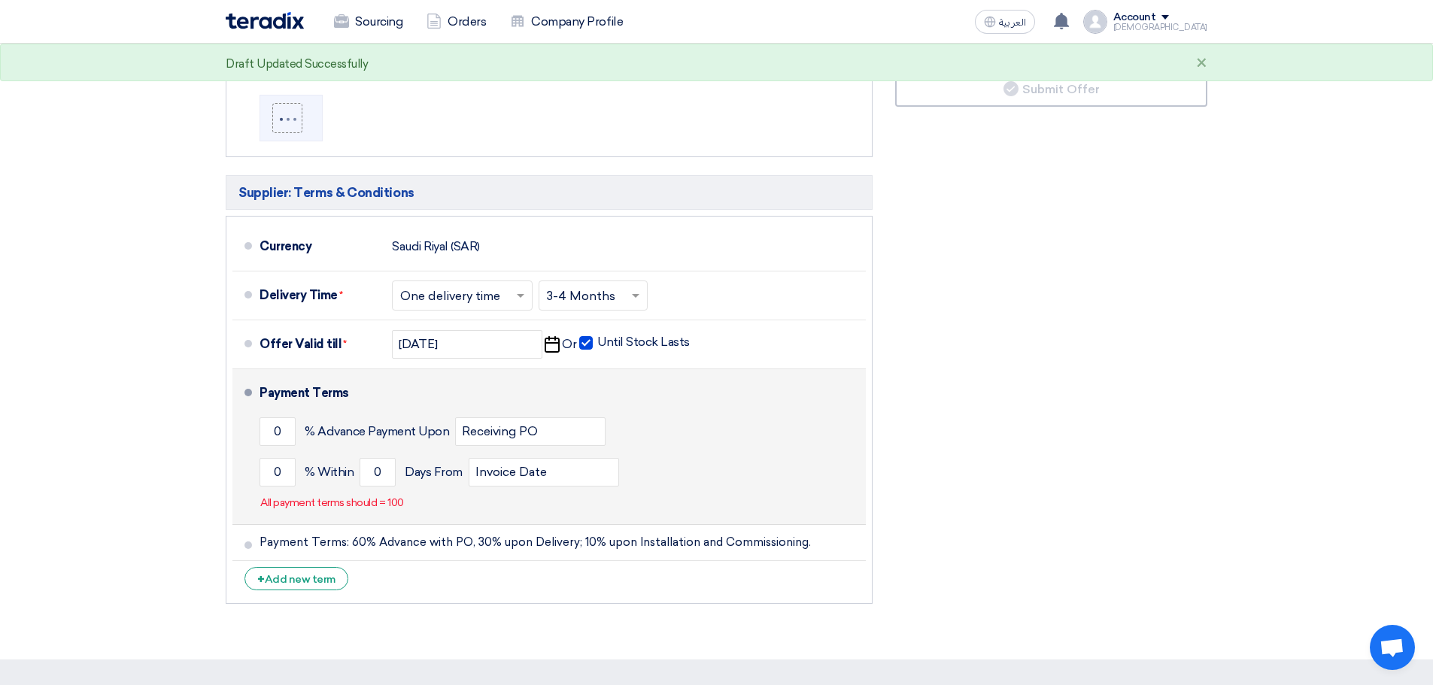
scroll to position [1128, 0]
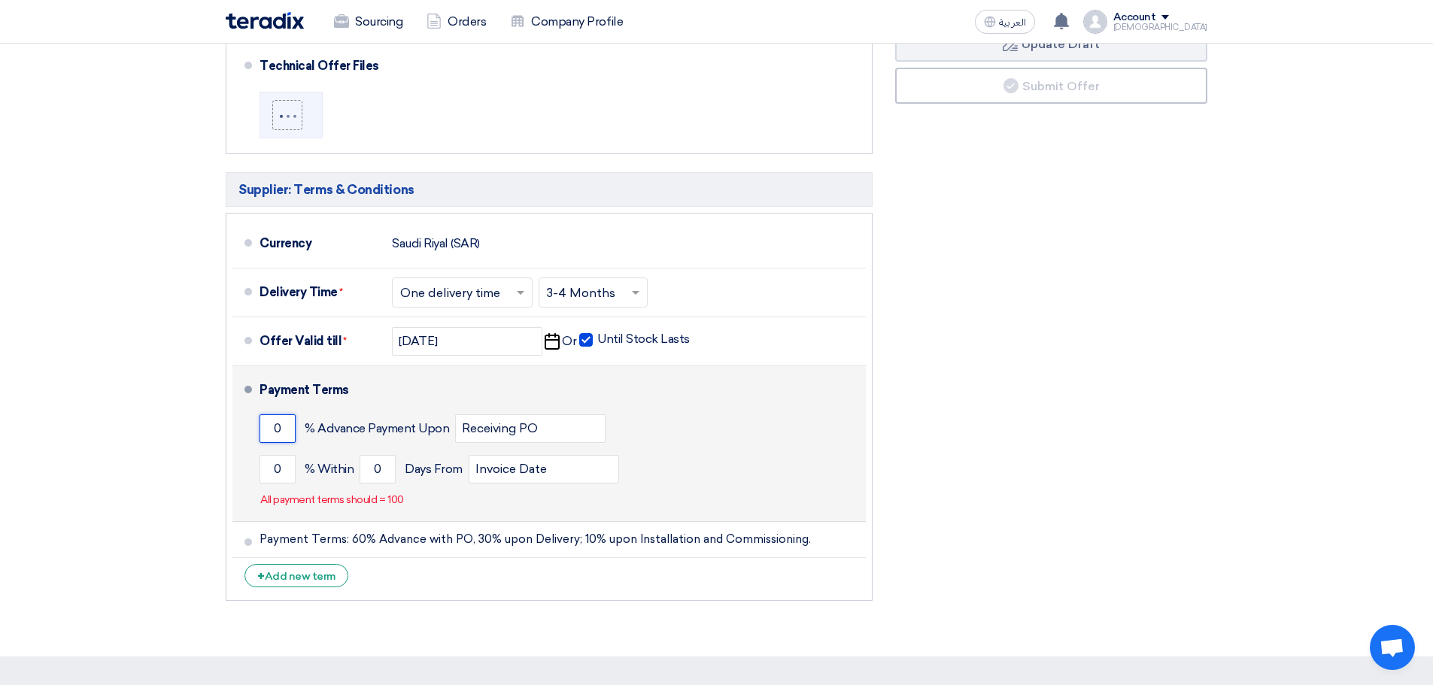
click at [282, 423] on input "0" at bounding box center [277, 428] width 36 height 29
type input "60"
click at [282, 469] on input "0" at bounding box center [277, 469] width 36 height 29
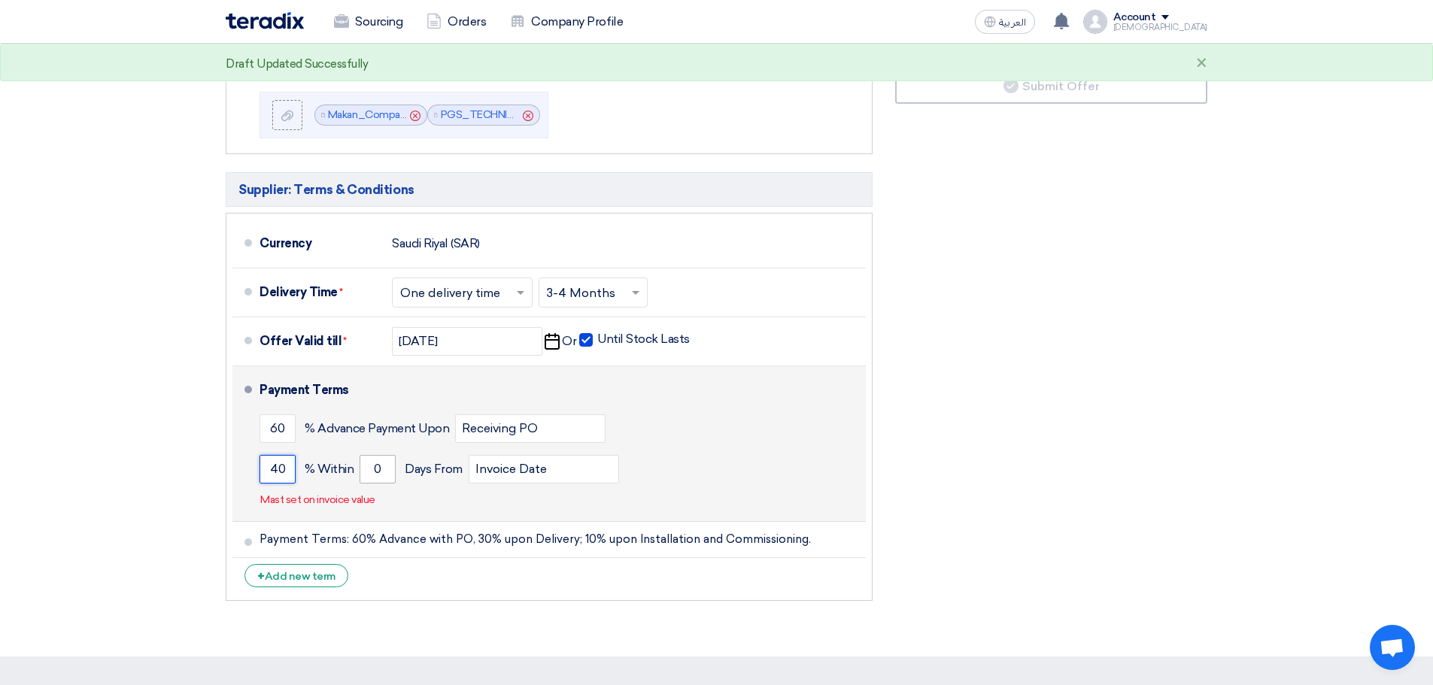
type input "40"
click at [371, 469] on input "0" at bounding box center [377, 469] width 36 height 29
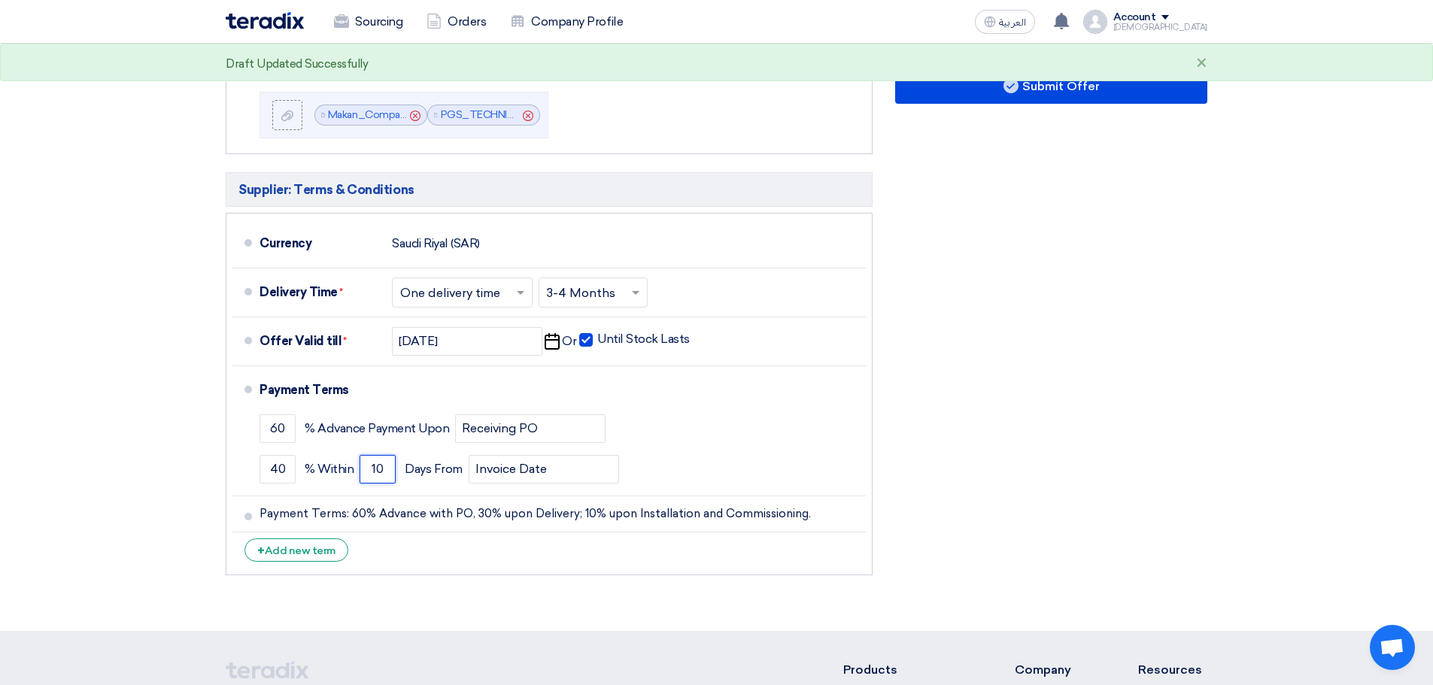
type input "10"
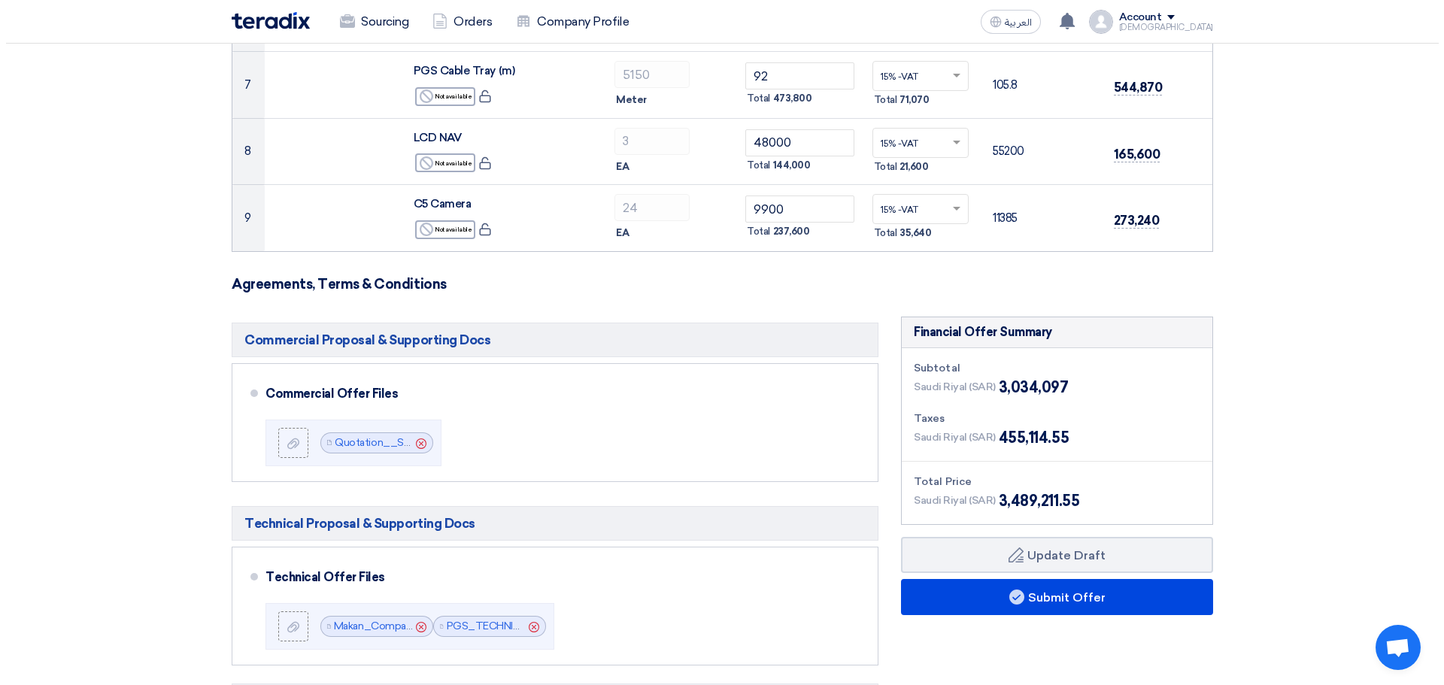
scroll to position [677, 0]
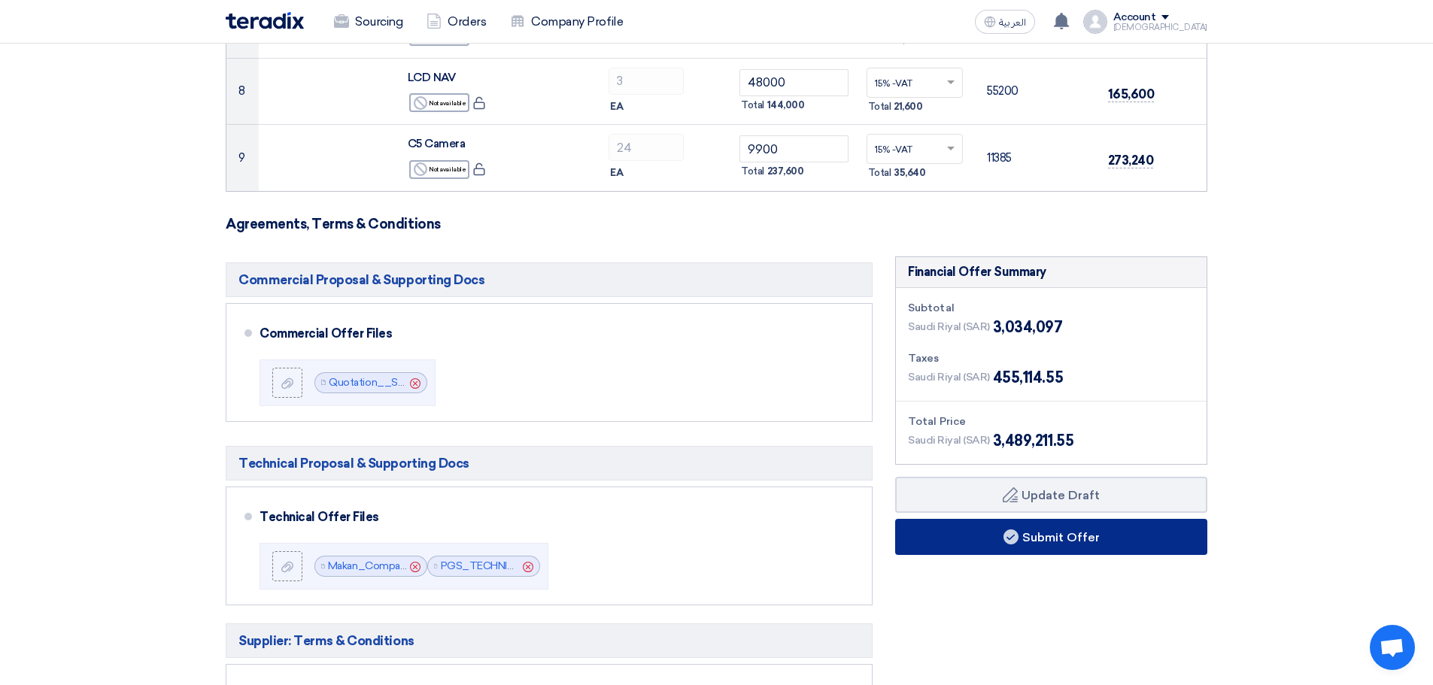
click at [1057, 544] on button "Submit Offer" at bounding box center [1051, 537] width 312 height 36
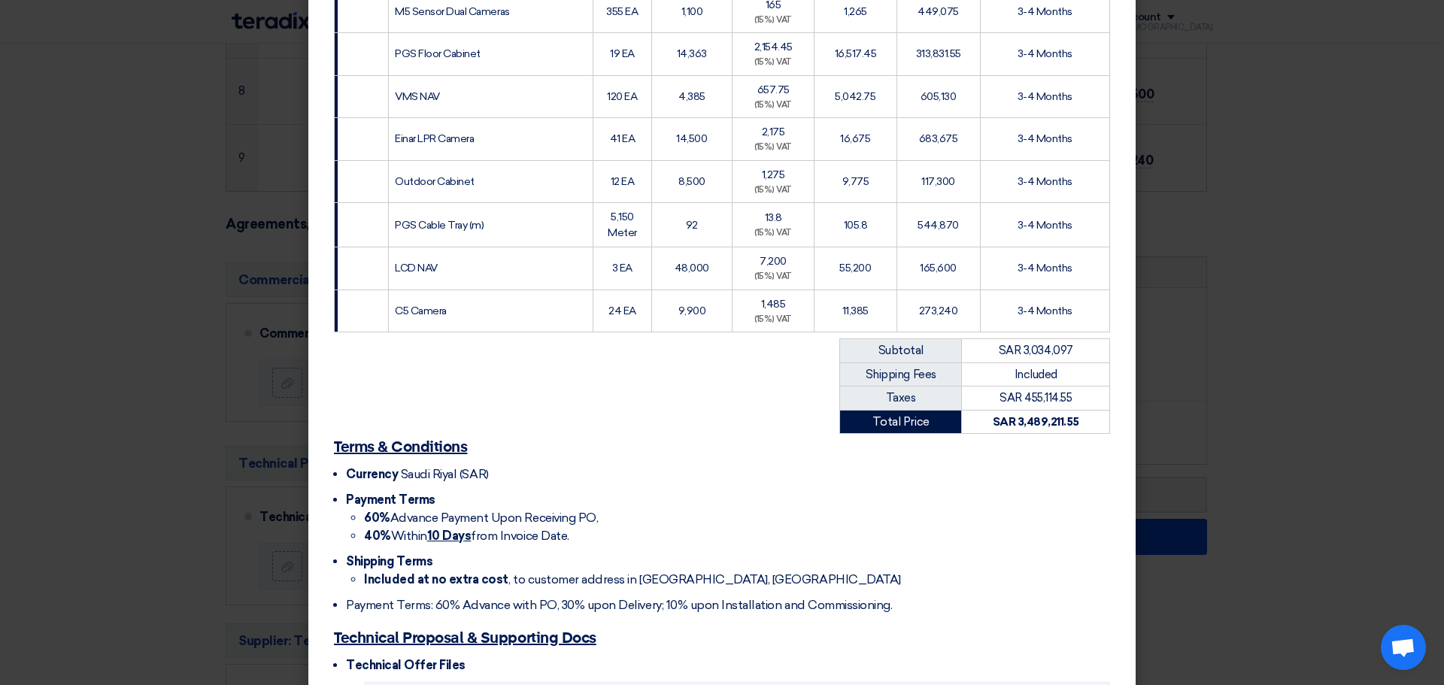
scroll to position [616, 0]
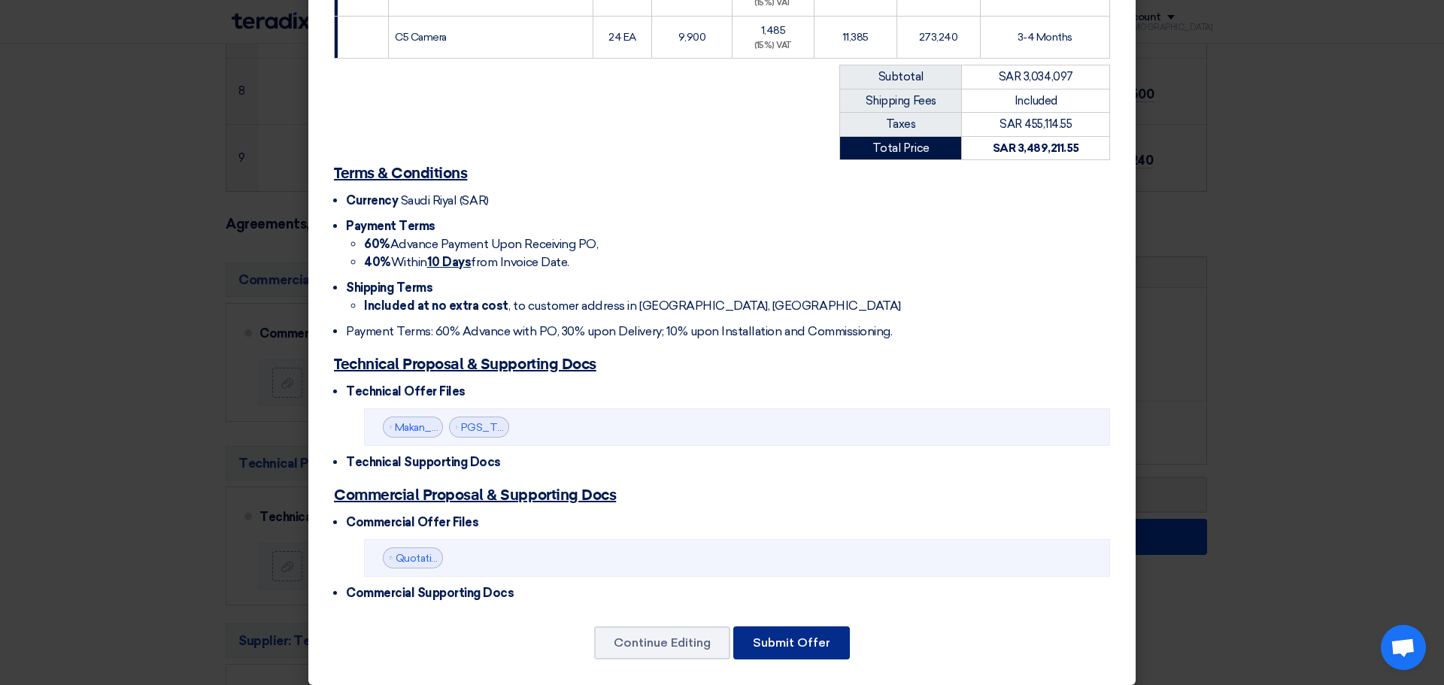
click at [818, 626] on button "Submit Offer" at bounding box center [791, 642] width 117 height 33
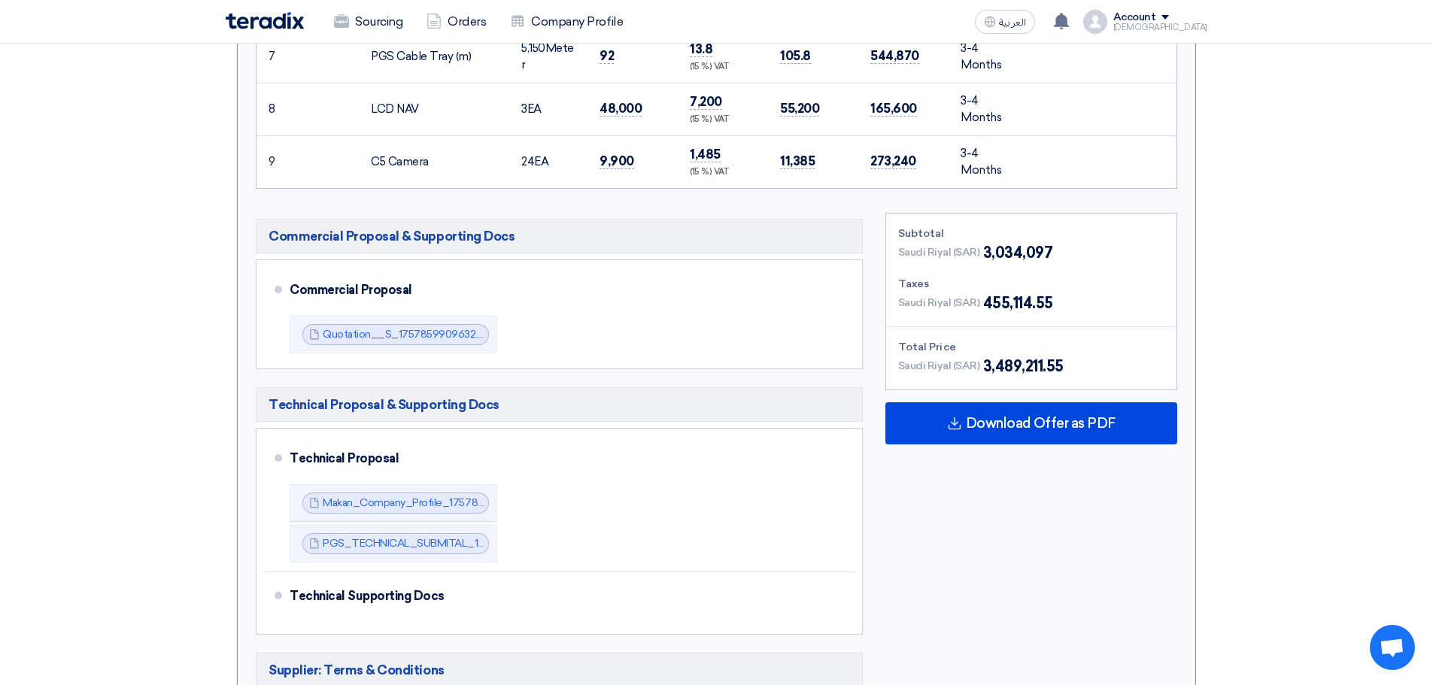
scroll to position [827, 0]
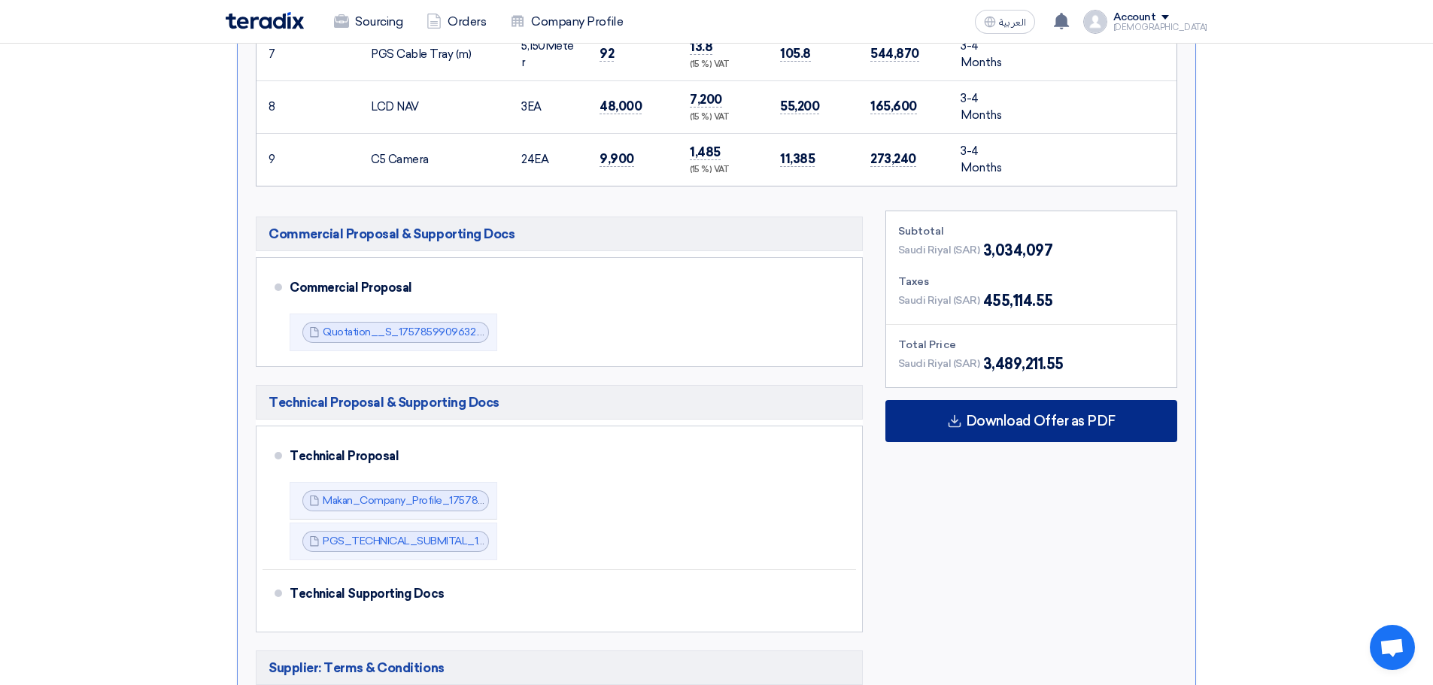
click at [1048, 428] on span "Download Offer as PDF" at bounding box center [1041, 421] width 150 height 14
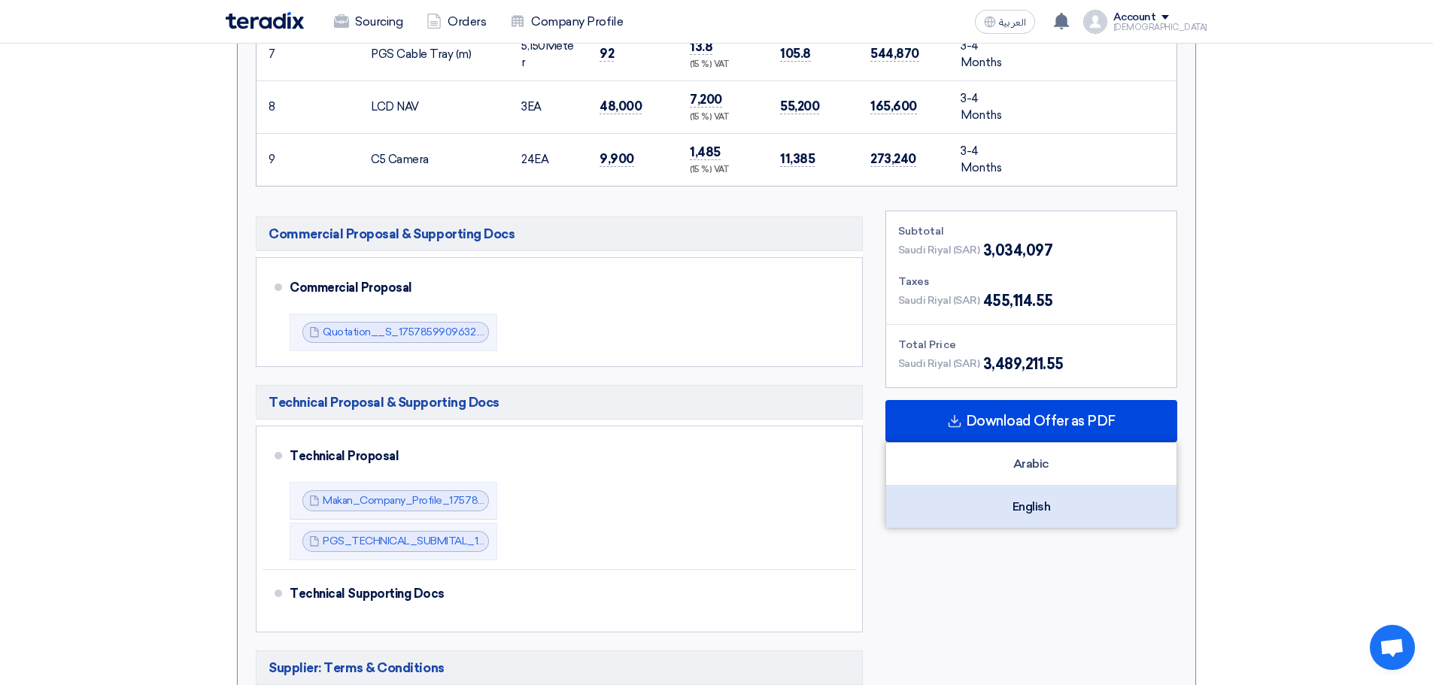
click at [1056, 511] on div "English" at bounding box center [1031, 507] width 290 height 42
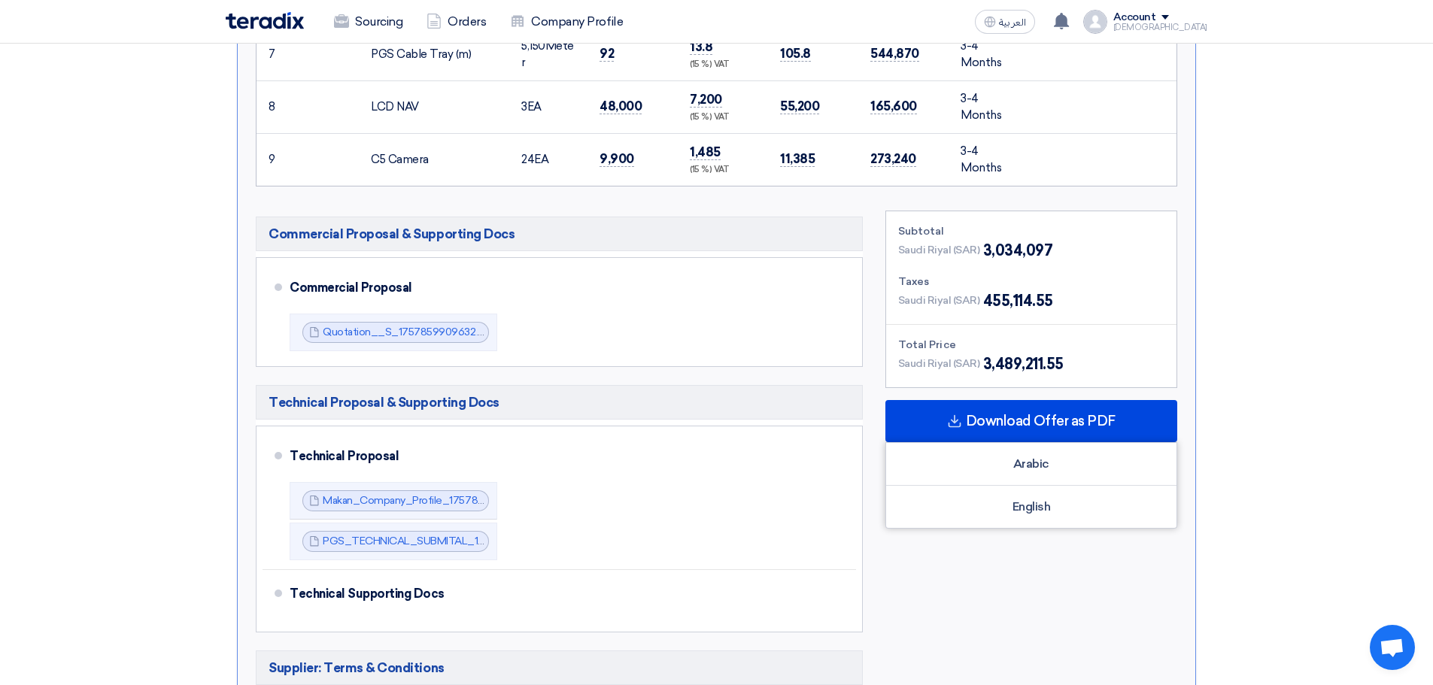
click at [180, 296] on section "Submit Offer No Price Feedback Available Version 1 Last Update [DATE] 5:25 PM O…" at bounding box center [716, 212] width 1433 height 1649
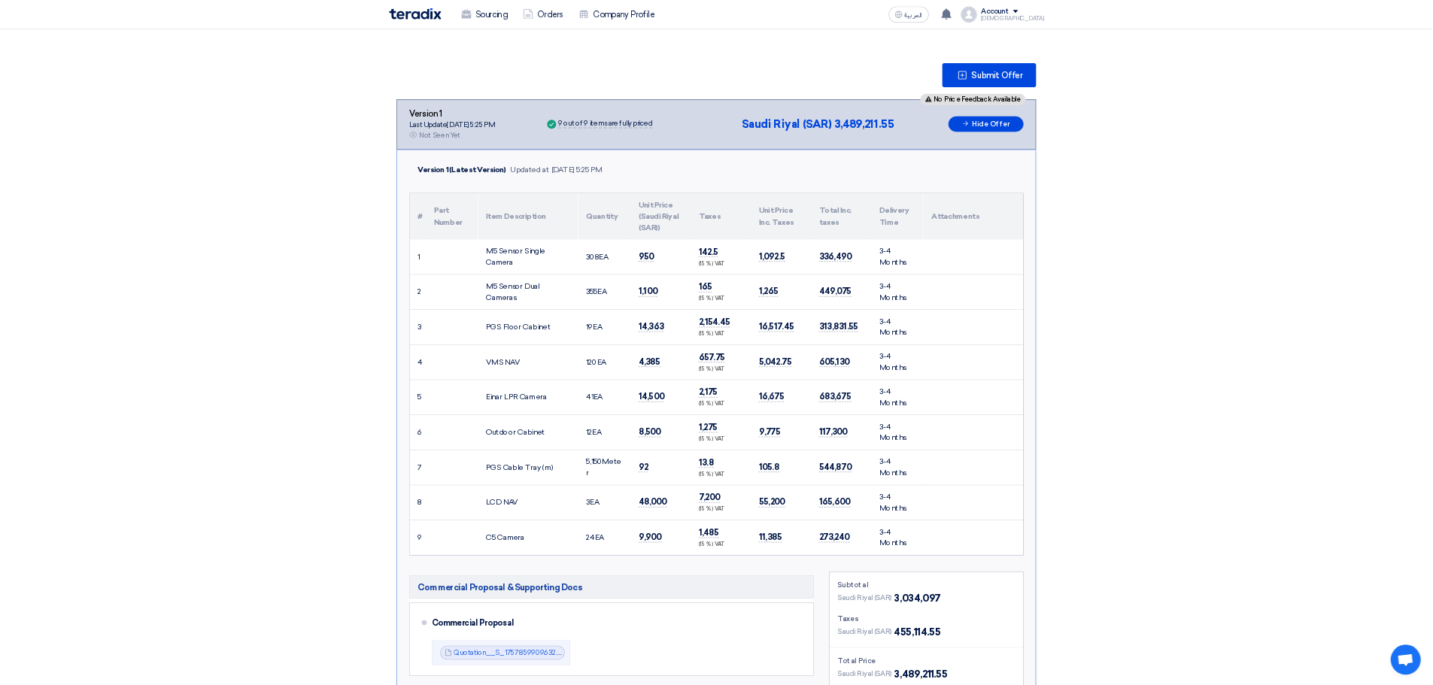
scroll to position [0, 0]
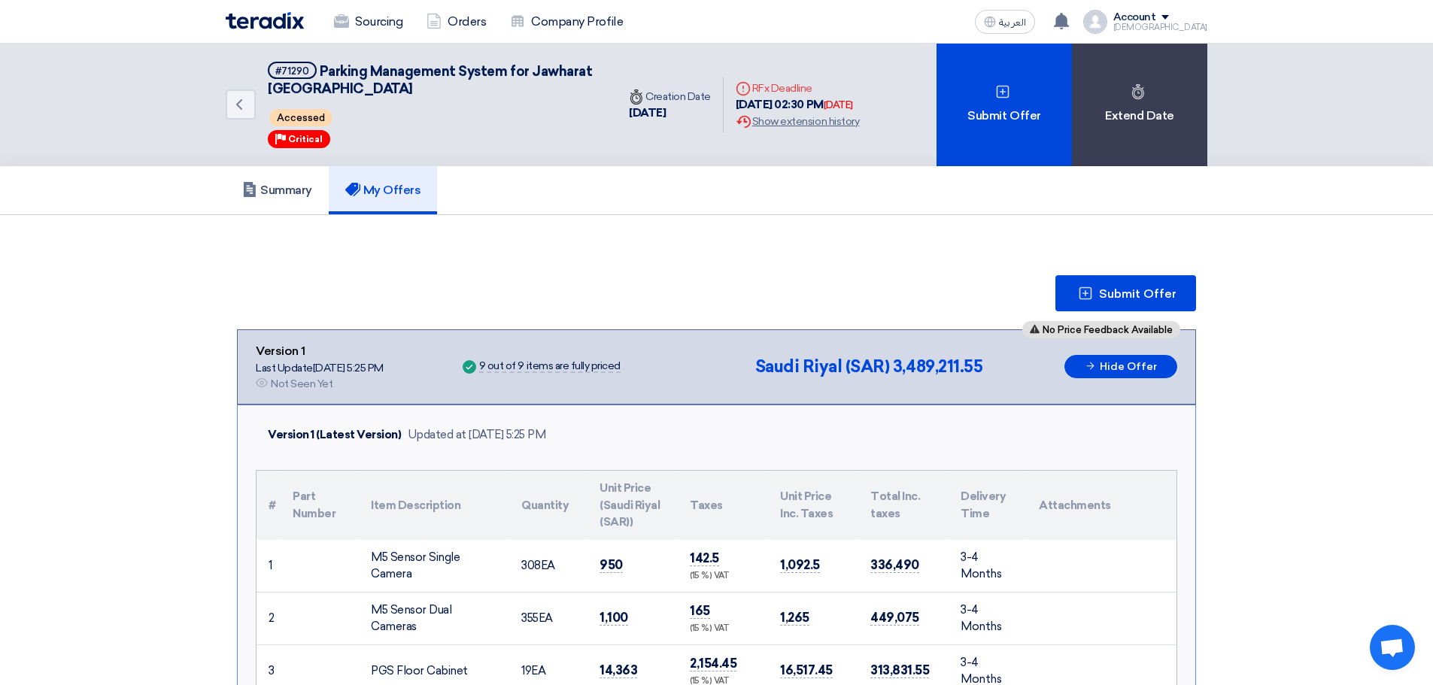
drag, startPoint x: 2087, startPoint y: 0, endPoint x: 1262, endPoint y: 616, distance: 1029.5
click at [248, 108] on link "Back" at bounding box center [241, 104] width 30 height 30
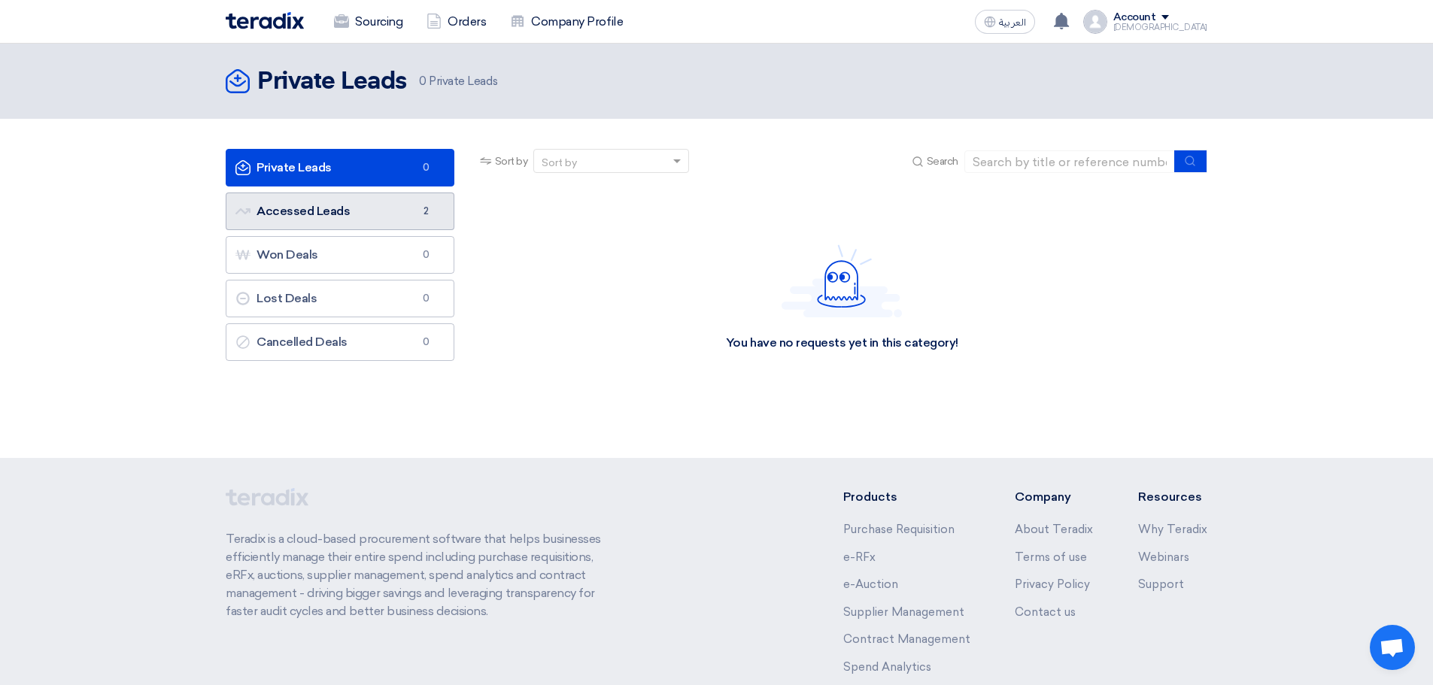
click at [332, 217] on link "Accessed Leads Accessed Leads 2" at bounding box center [340, 212] width 229 height 38
